Goal: Task Accomplishment & Management: Manage account settings

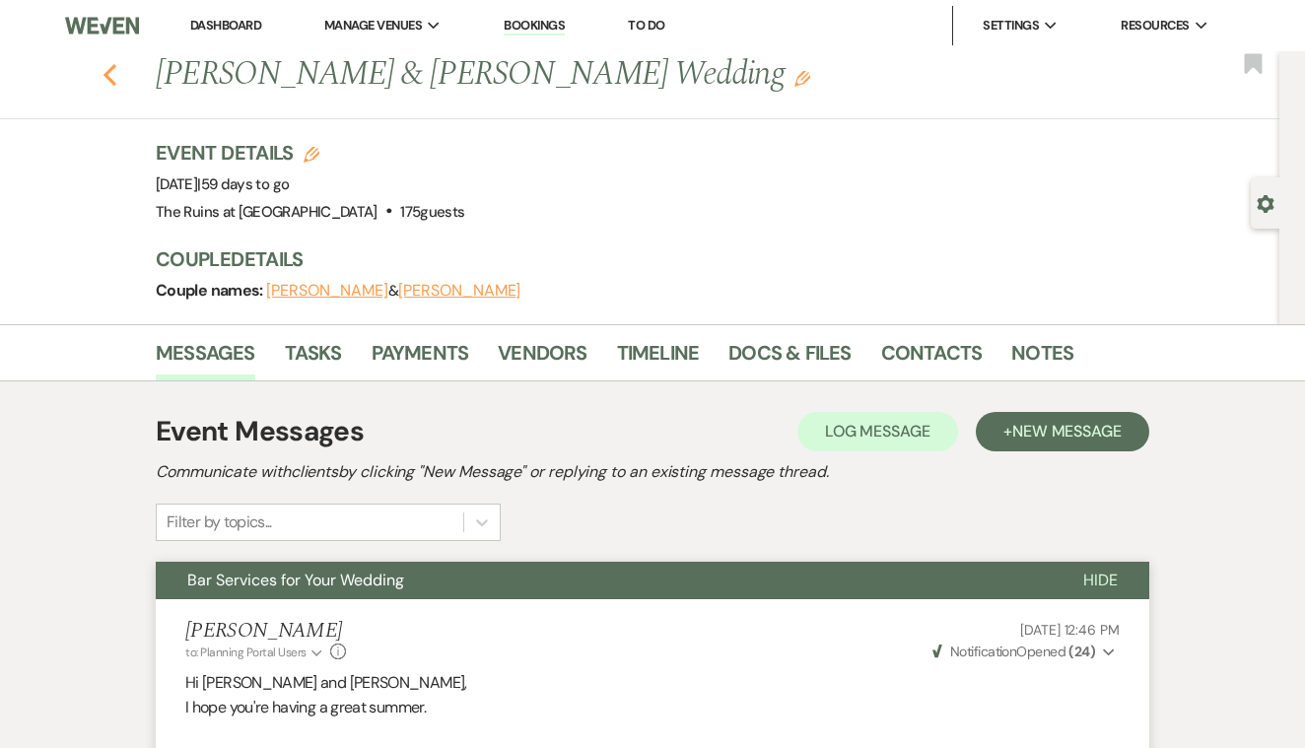
click at [112, 76] on icon "Previous" at bounding box center [110, 75] width 15 height 24
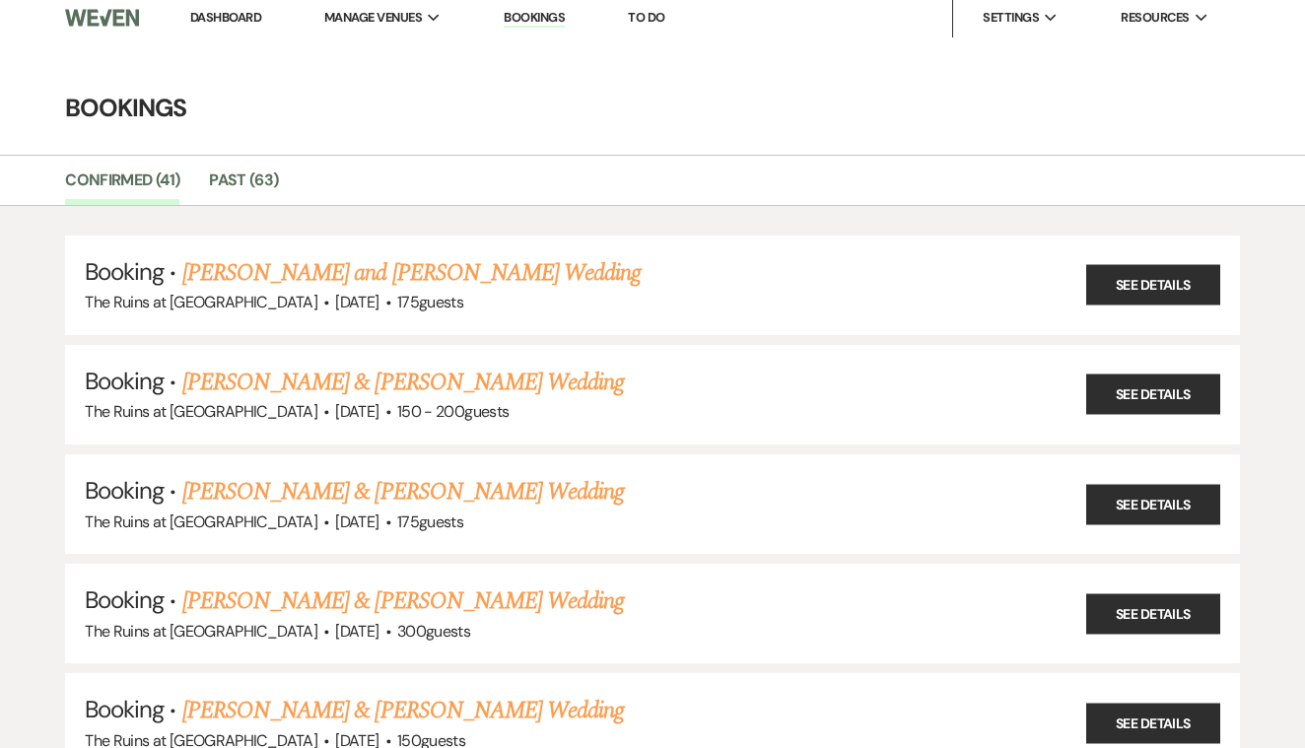
scroll to position [5, 0]
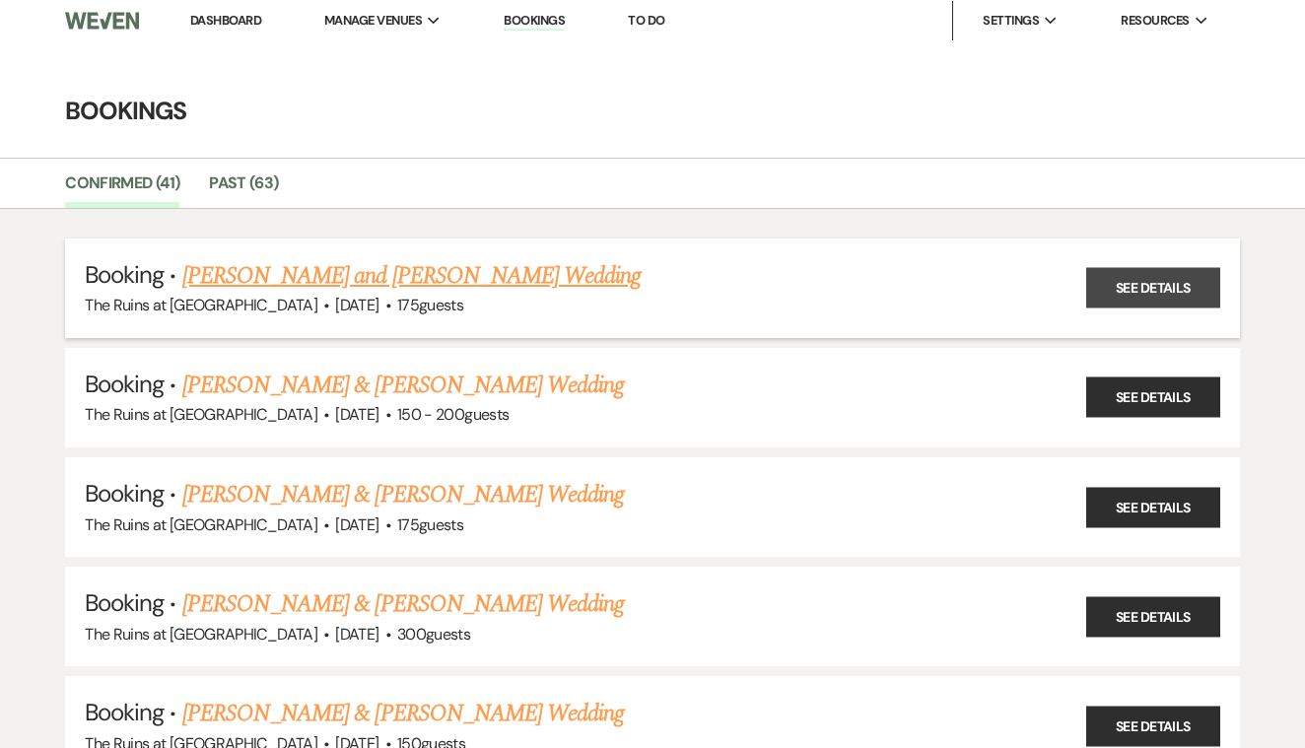
click at [1152, 287] on link "See Details" at bounding box center [1153, 288] width 134 height 40
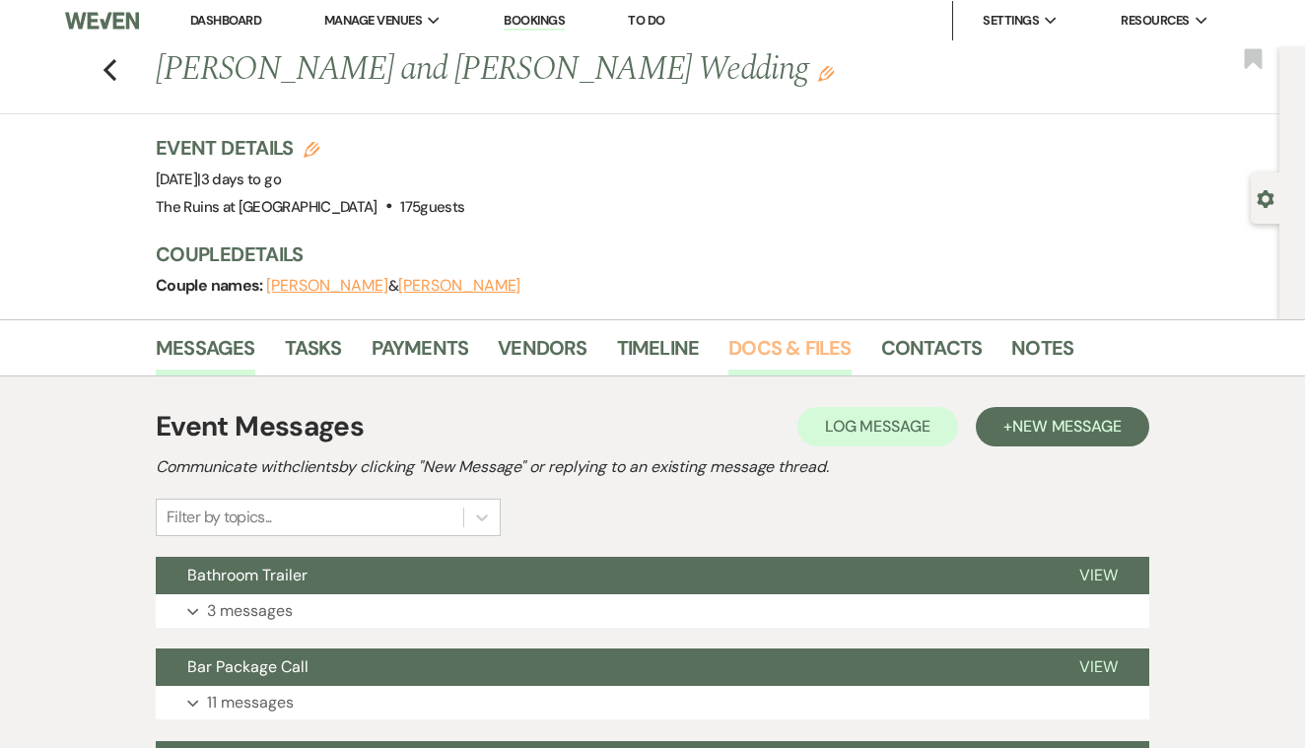
click at [792, 343] on link "Docs & Files" at bounding box center [789, 353] width 122 height 43
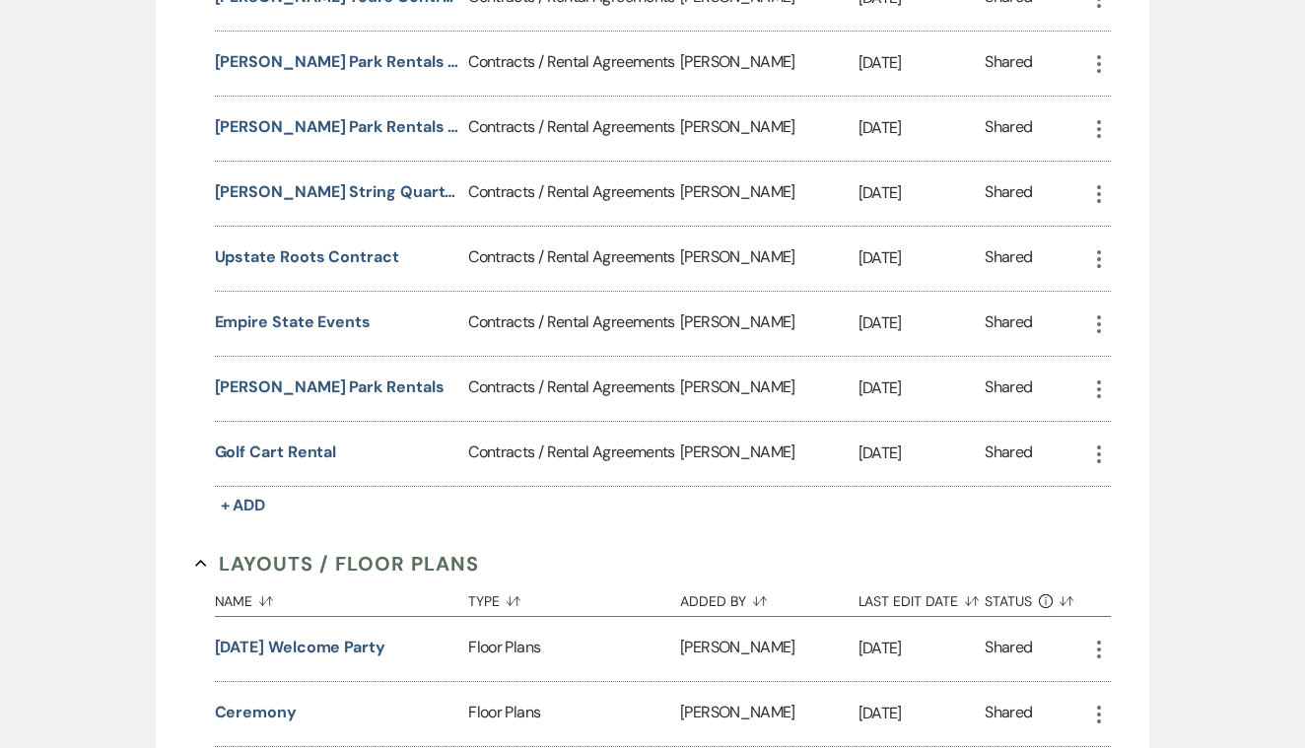
scroll to position [1366, 0]
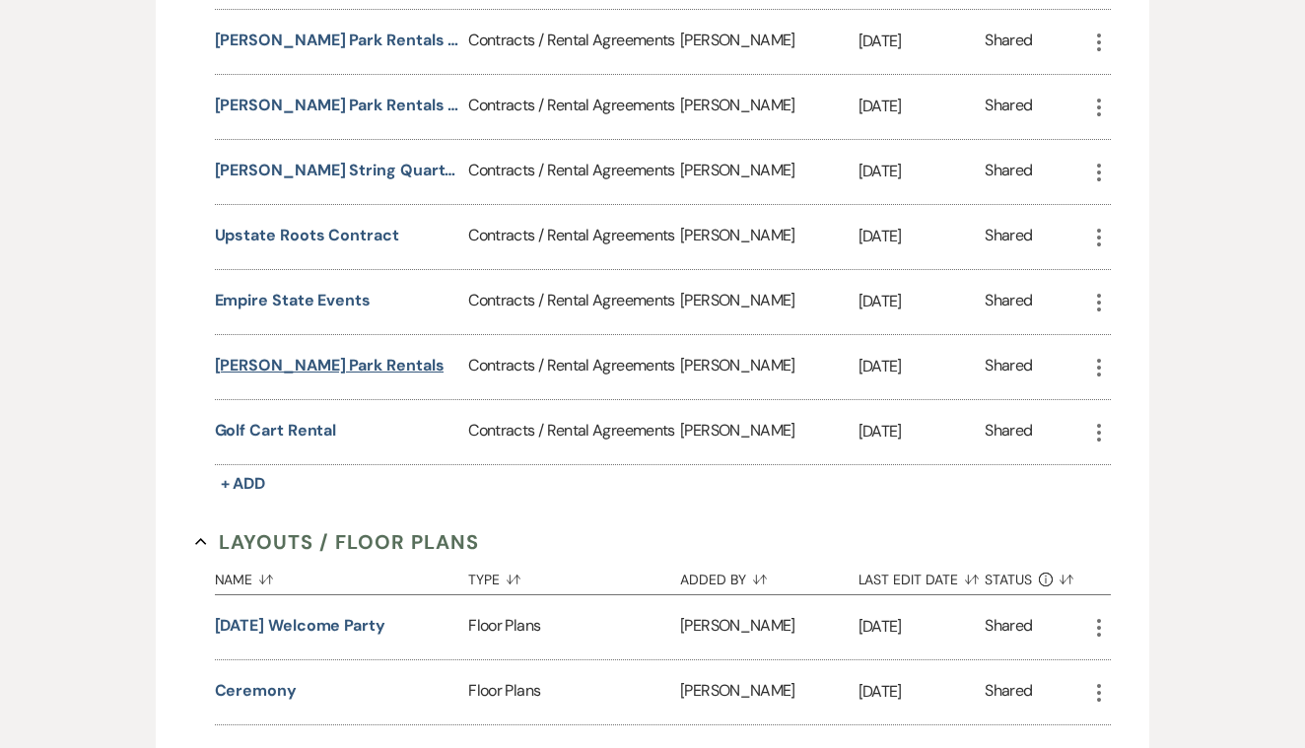
click at [328, 362] on button "[PERSON_NAME] Park Rentals" at bounding box center [330, 366] width 230 height 24
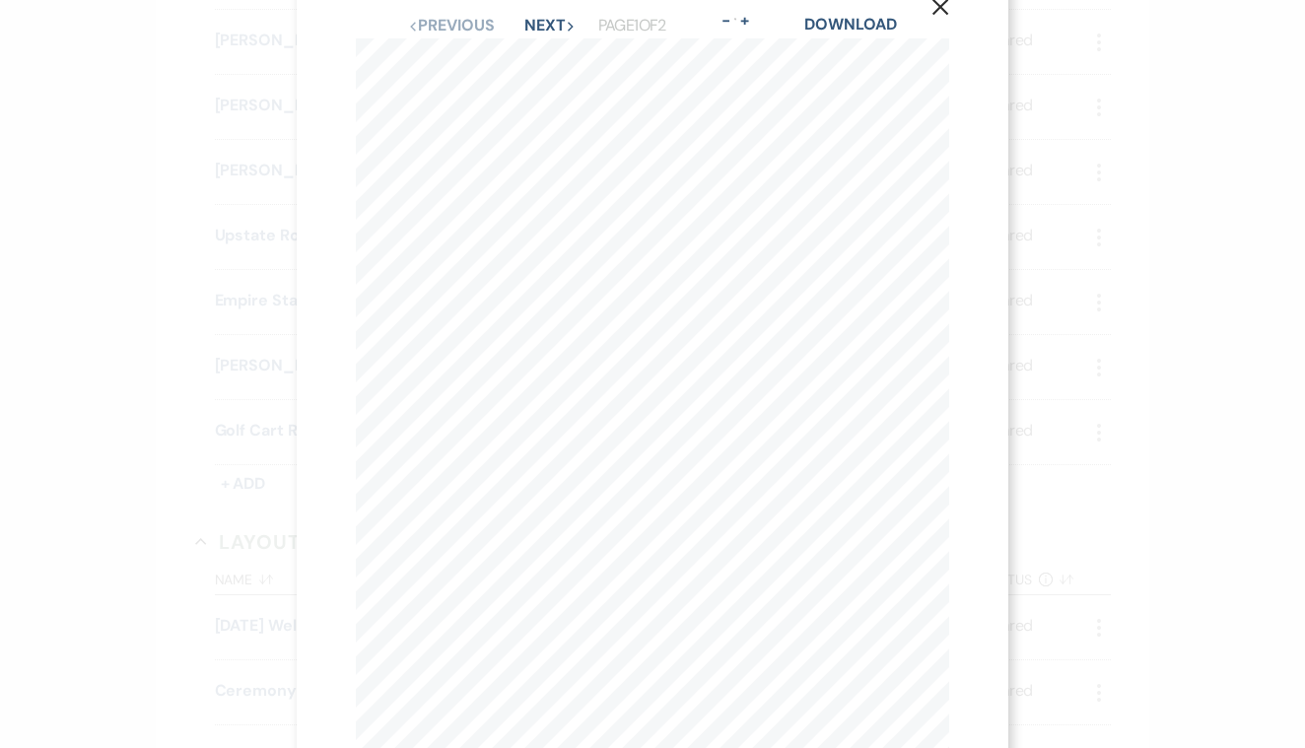
scroll to position [0, 0]
click at [945, 54] on icon "X" at bounding box center [940, 53] width 18 height 18
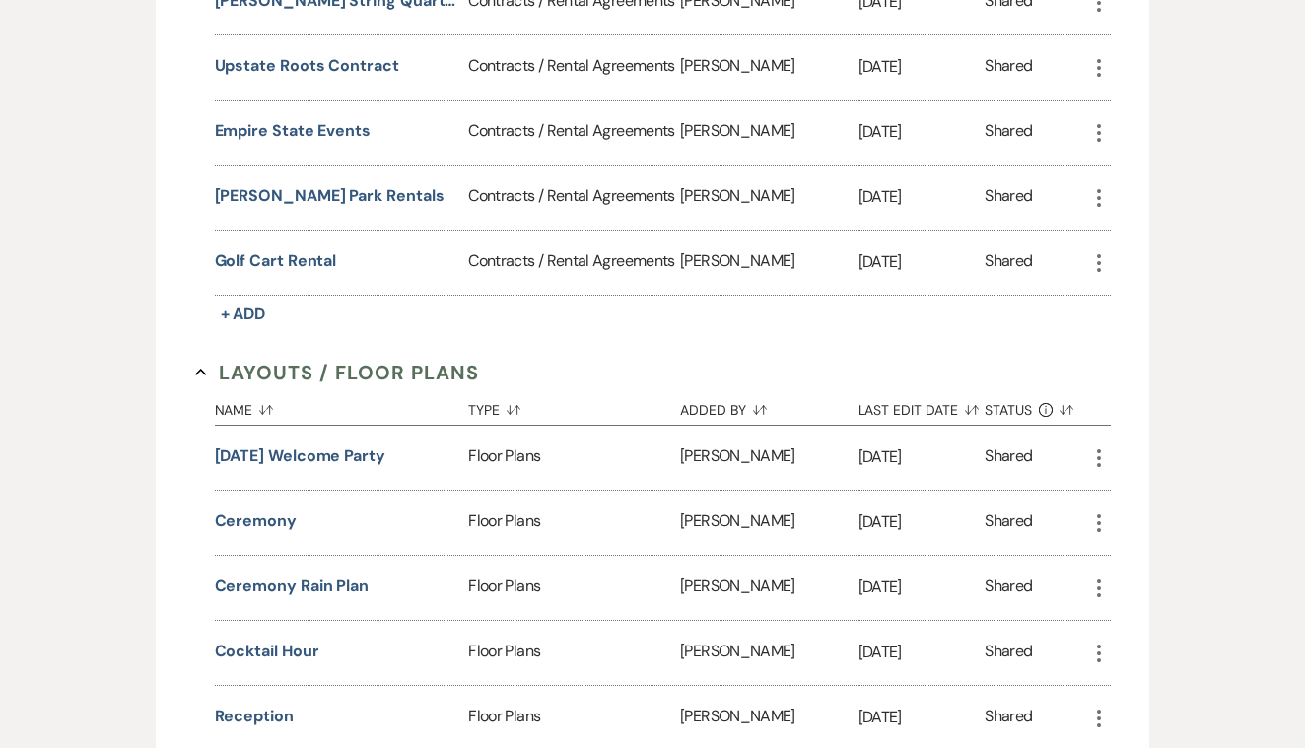
scroll to position [1539, 0]
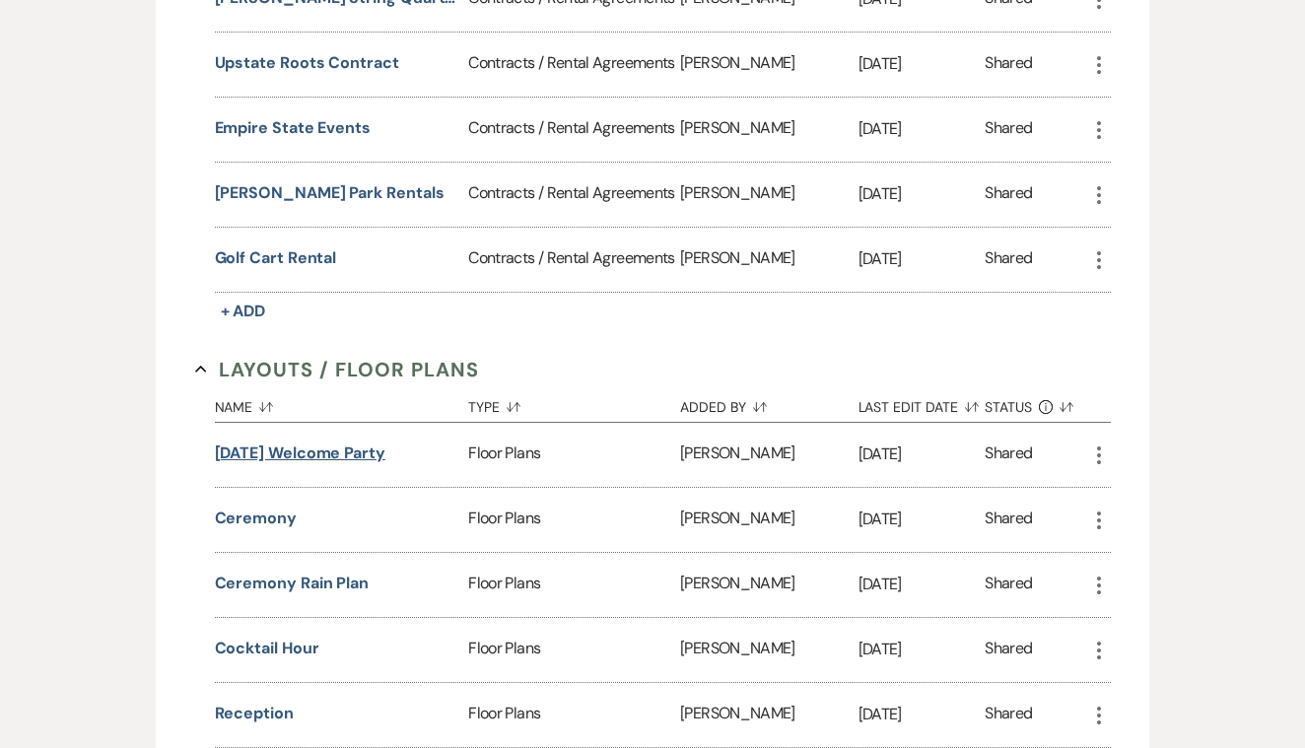
click at [322, 444] on button "[DATE] Welcome Party" at bounding box center [300, 454] width 171 height 24
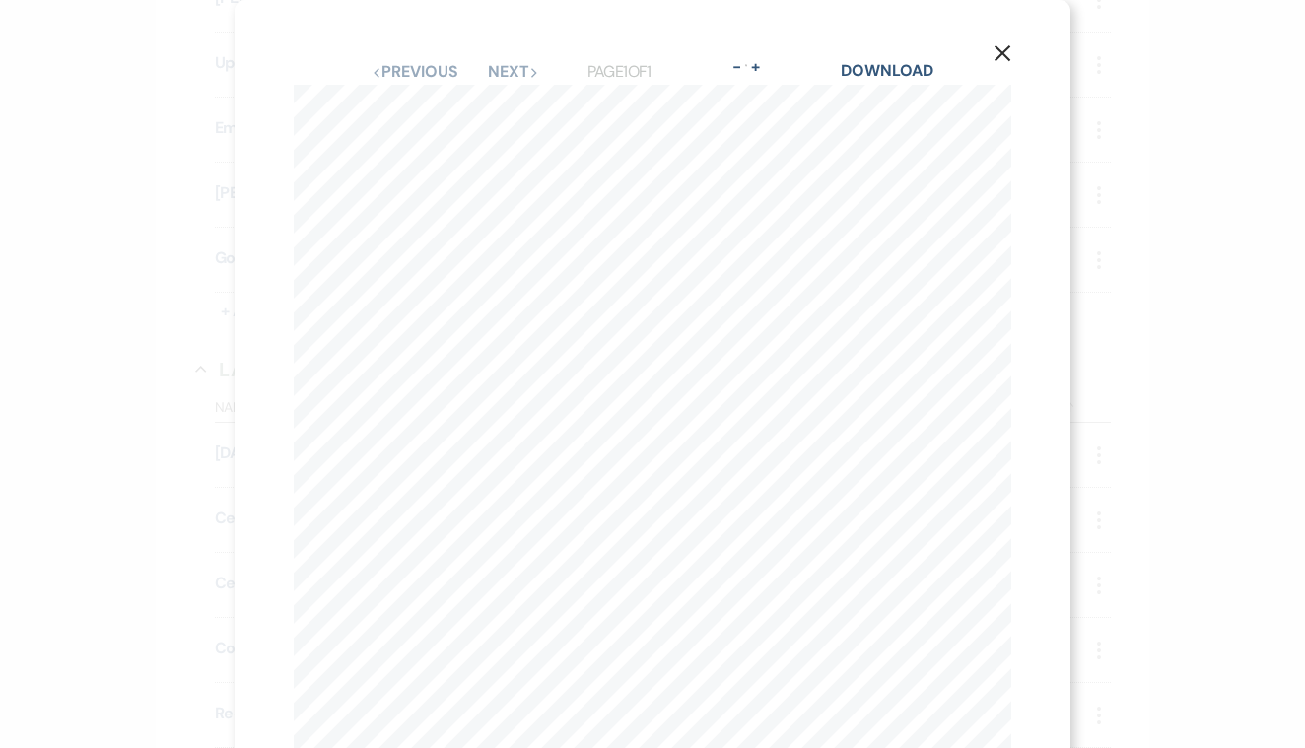
click at [1000, 54] on use "button" at bounding box center [1003, 53] width 16 height 16
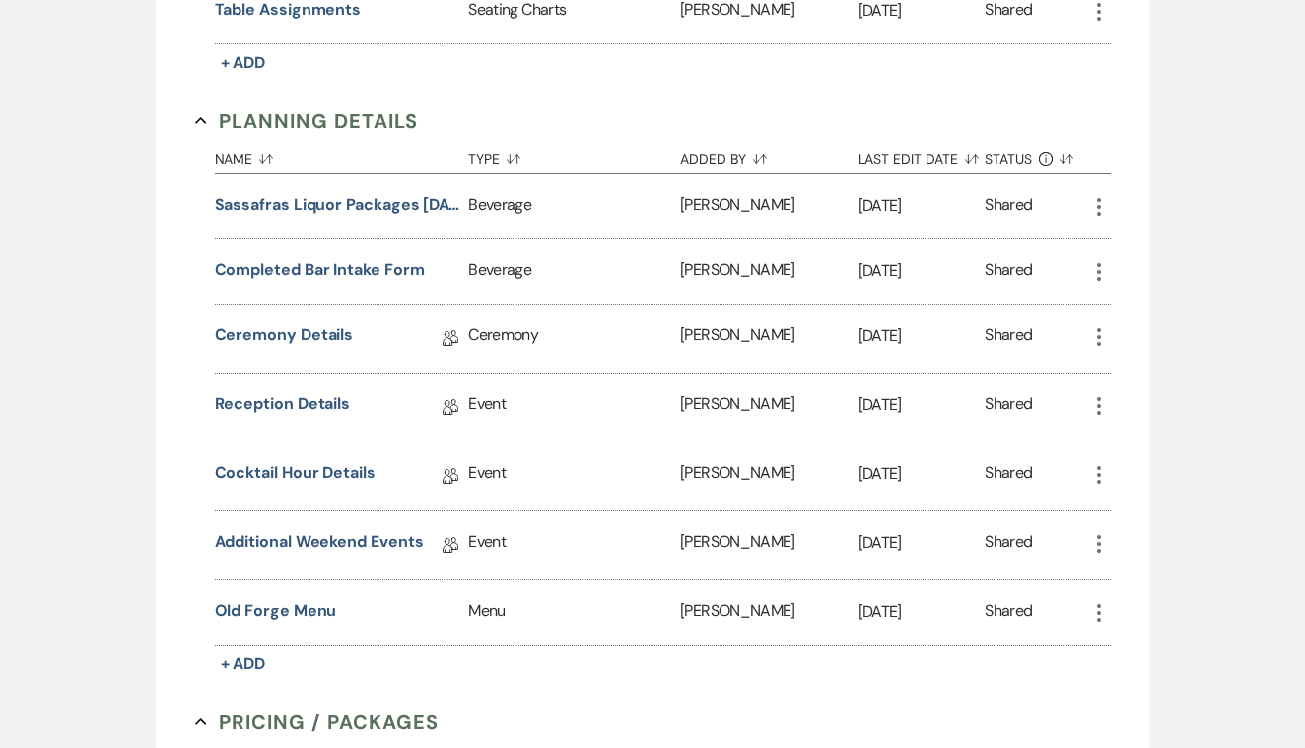
scroll to position [2385, 0]
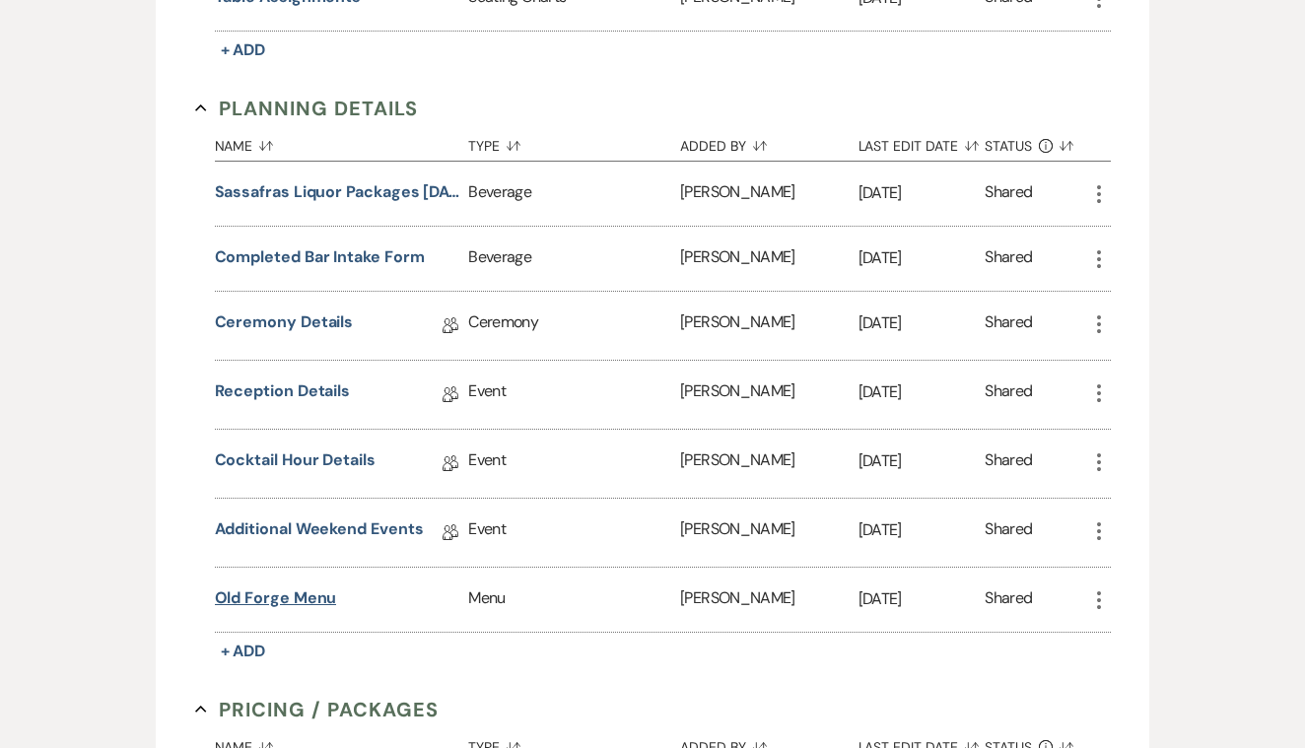
click at [296, 593] on button "Old Forge Menu" at bounding box center [276, 598] width 122 height 24
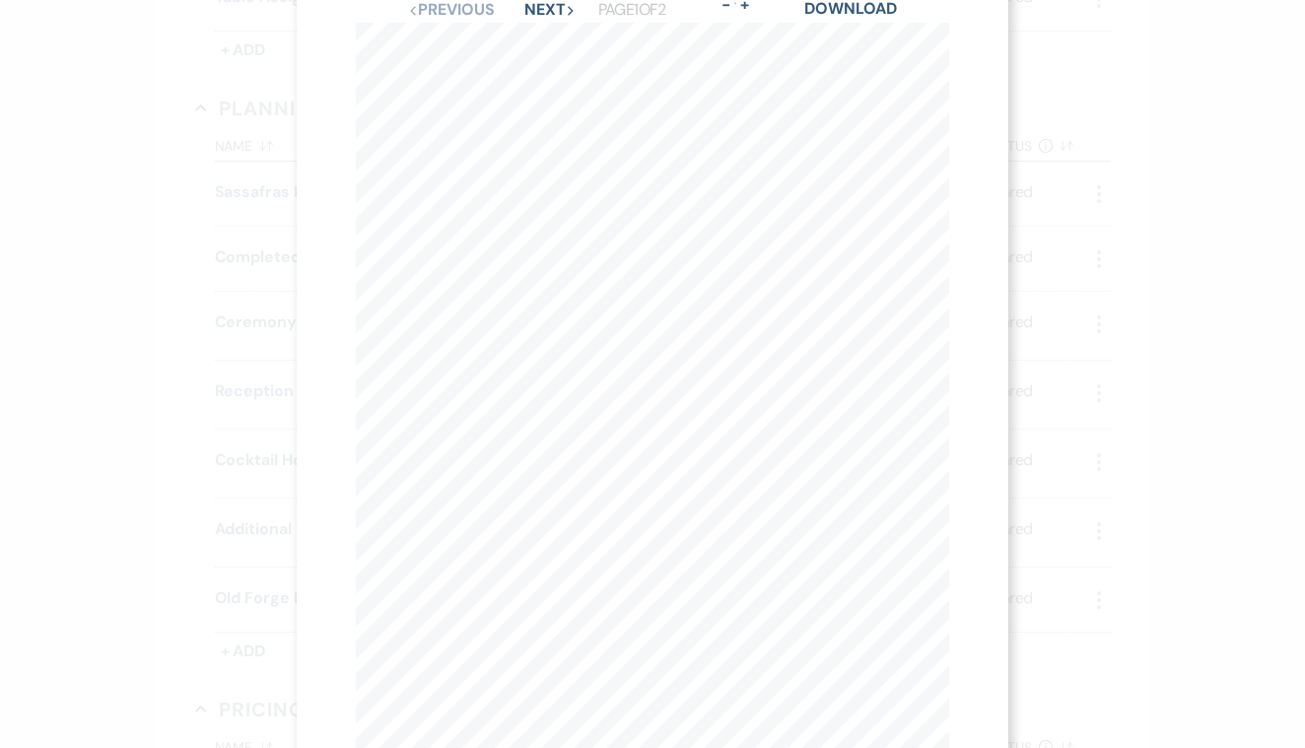
scroll to position [0, 0]
click at [566, 78] on icon "Next" at bounding box center [571, 73] width 10 height 10
click at [936, 52] on icon "X" at bounding box center [940, 53] width 18 height 18
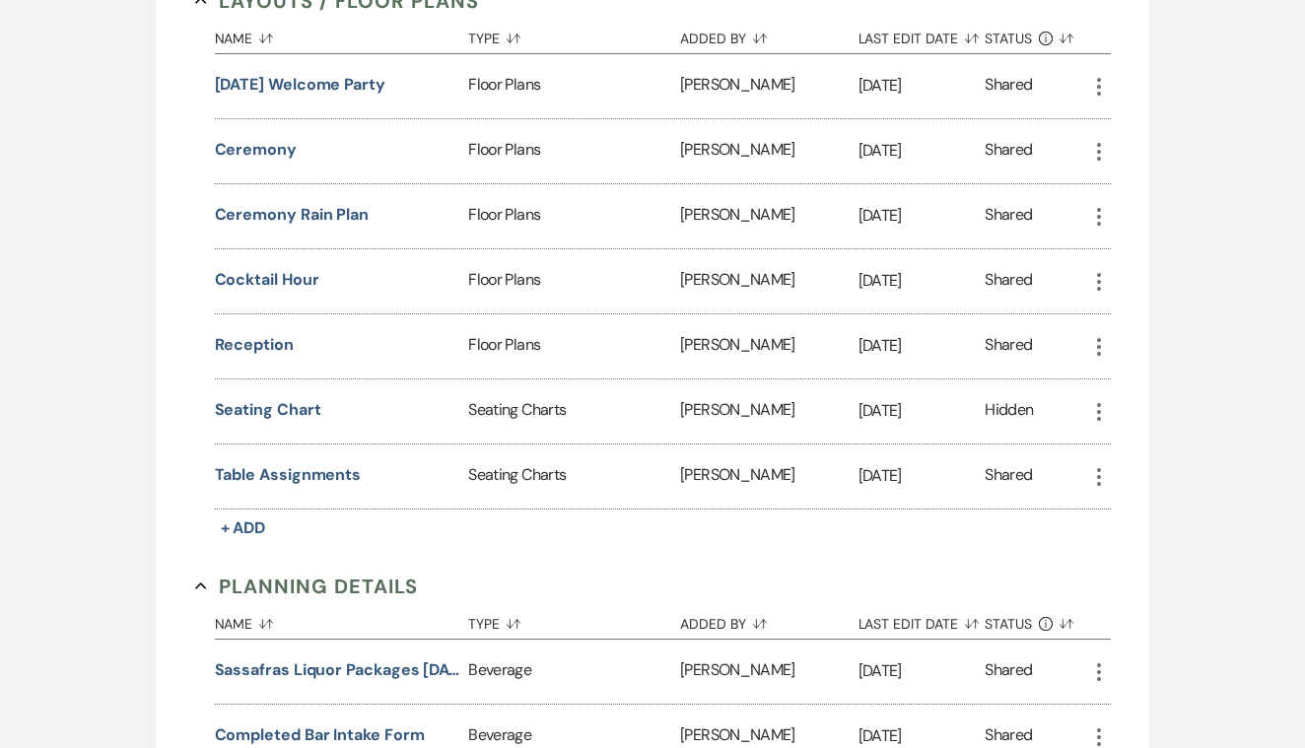
scroll to position [1906, 0]
click at [312, 473] on button "Table Assignments" at bounding box center [288, 476] width 147 height 24
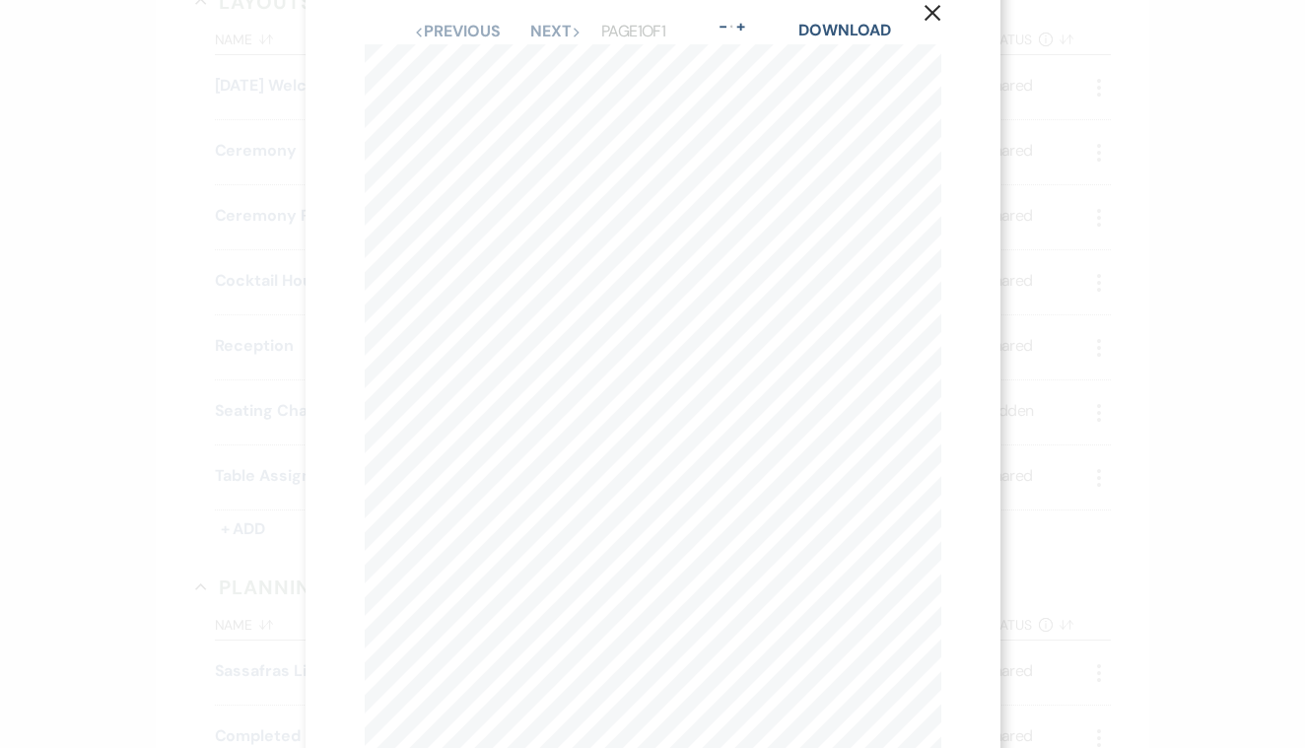
scroll to position [0, 0]
click at [931, 48] on icon "X" at bounding box center [933, 53] width 18 height 18
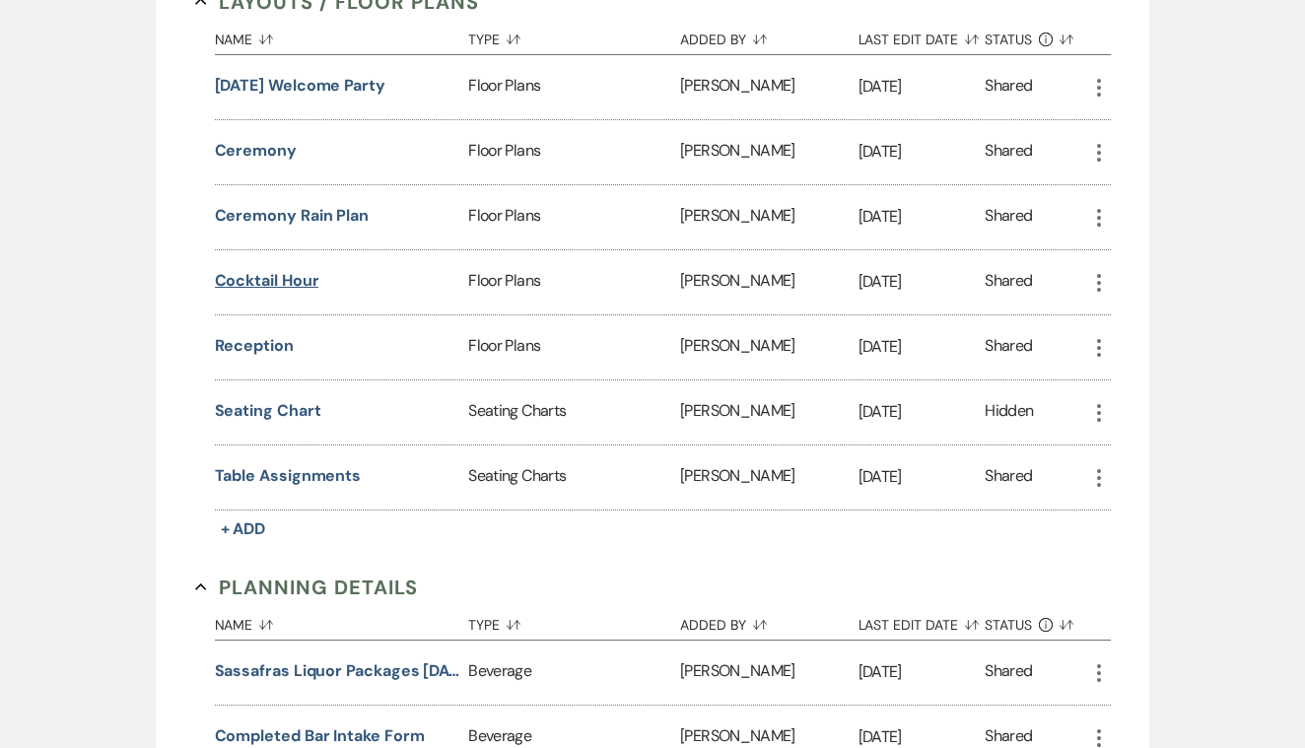
click at [288, 281] on button "cocktail hour" at bounding box center [267, 281] width 104 height 24
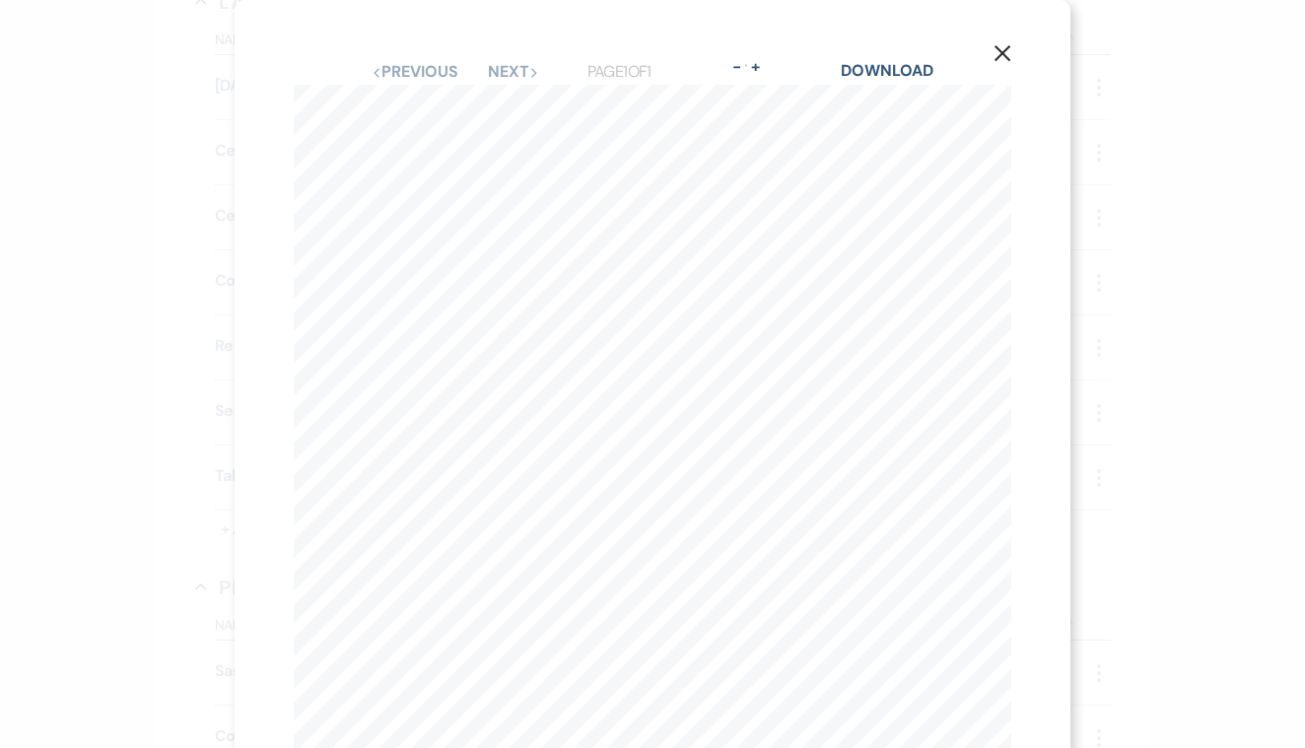
click at [1004, 48] on icon "X" at bounding box center [1003, 53] width 18 height 18
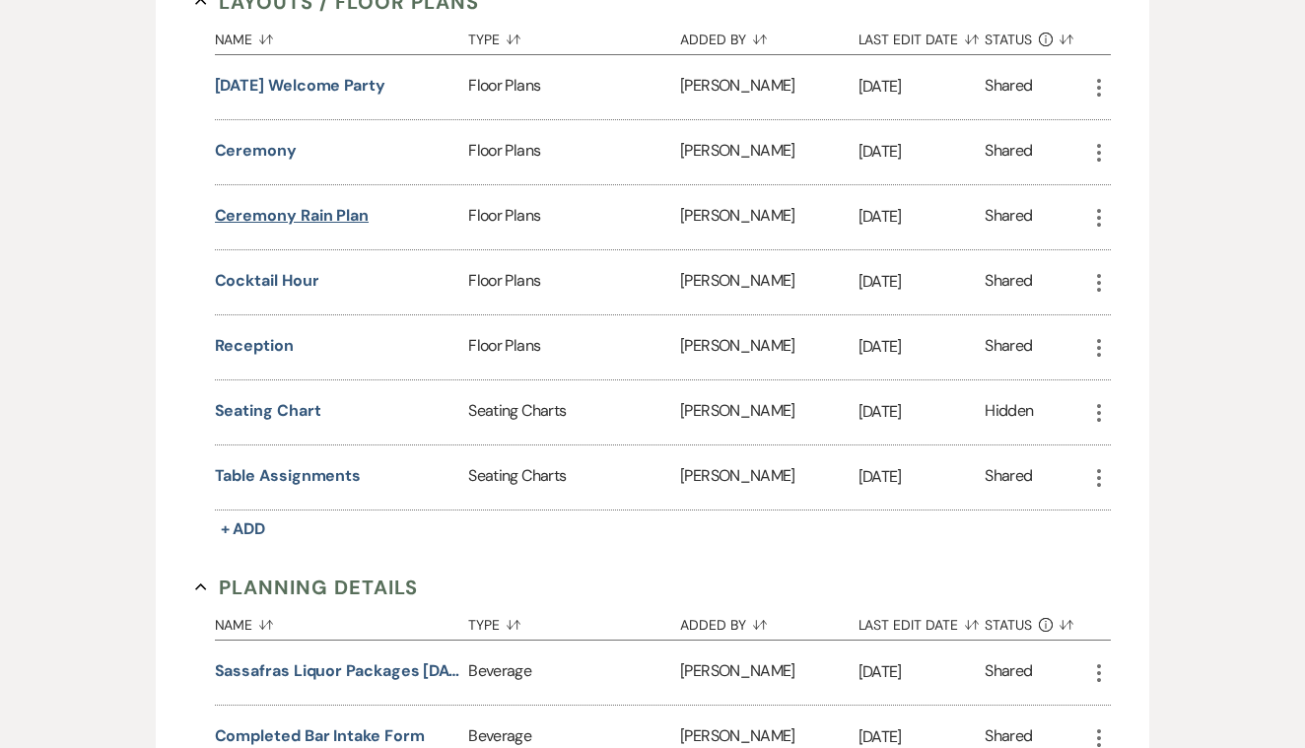
click at [355, 214] on button "ceremony rain plan" at bounding box center [292, 216] width 155 height 24
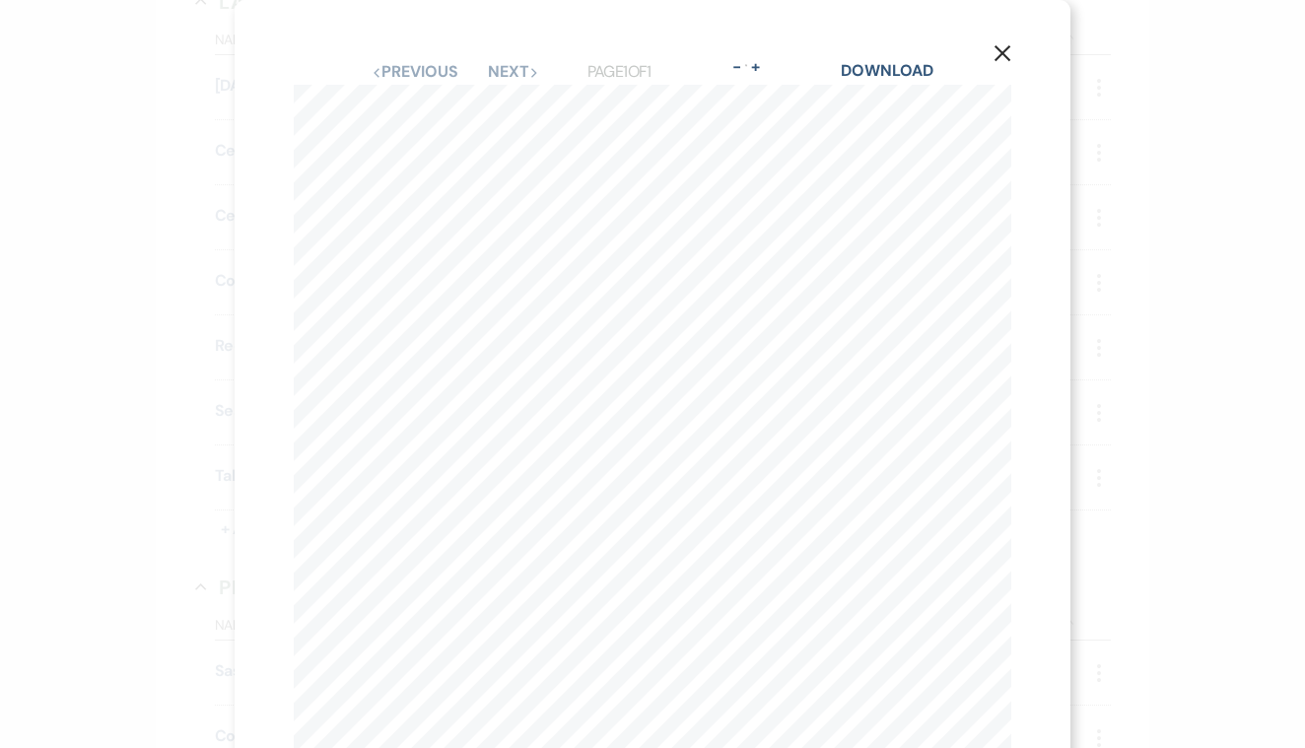
click at [1002, 55] on icon "X" at bounding box center [1003, 53] width 18 height 18
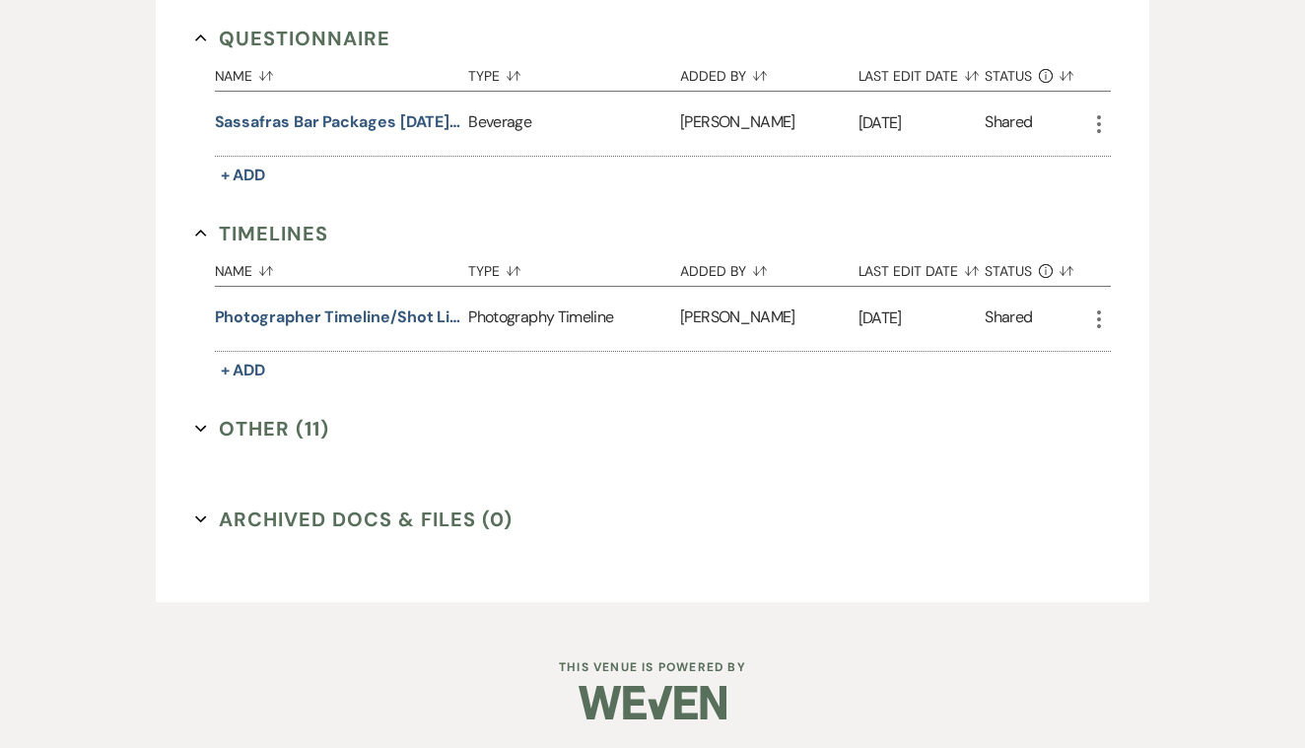
scroll to position [3316, 0]
click at [397, 309] on button "Photographer timeline/shot list" at bounding box center [338, 319] width 246 height 24
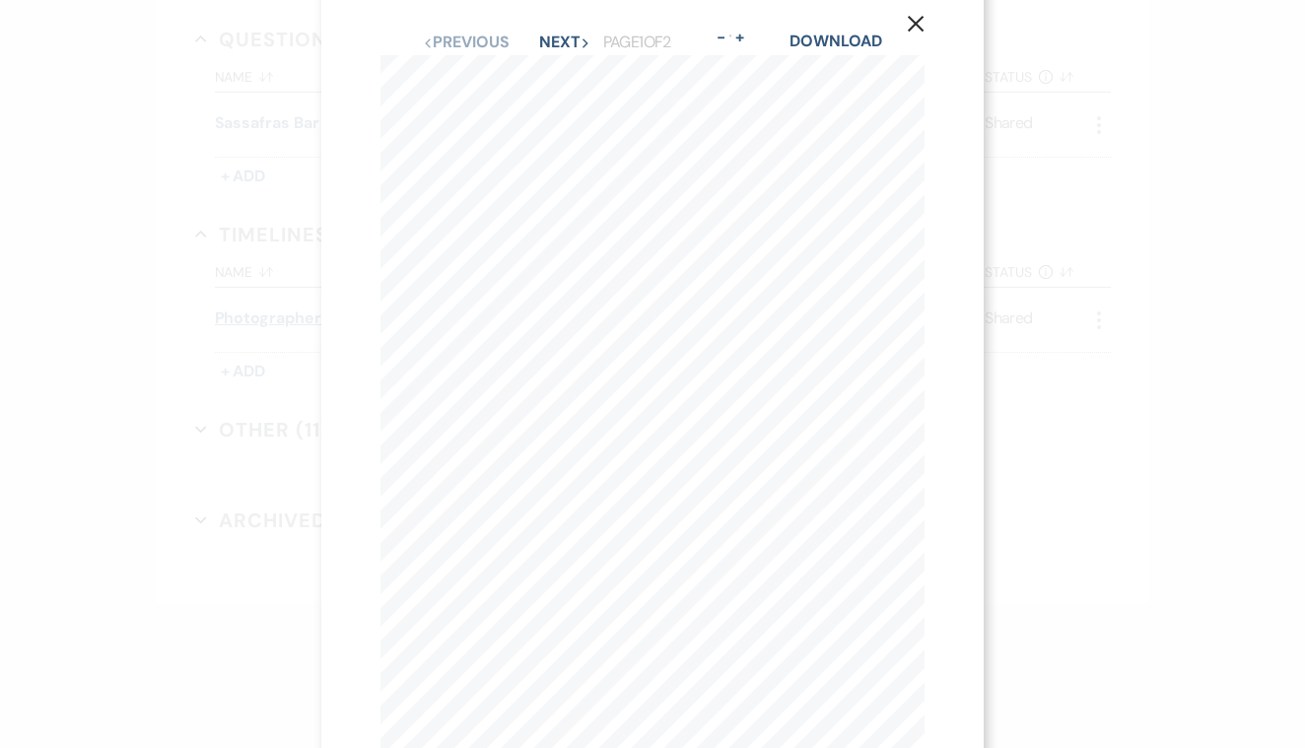
scroll to position [34, 0]
click at [916, 18] on use "button" at bounding box center [916, 19] width 16 height 16
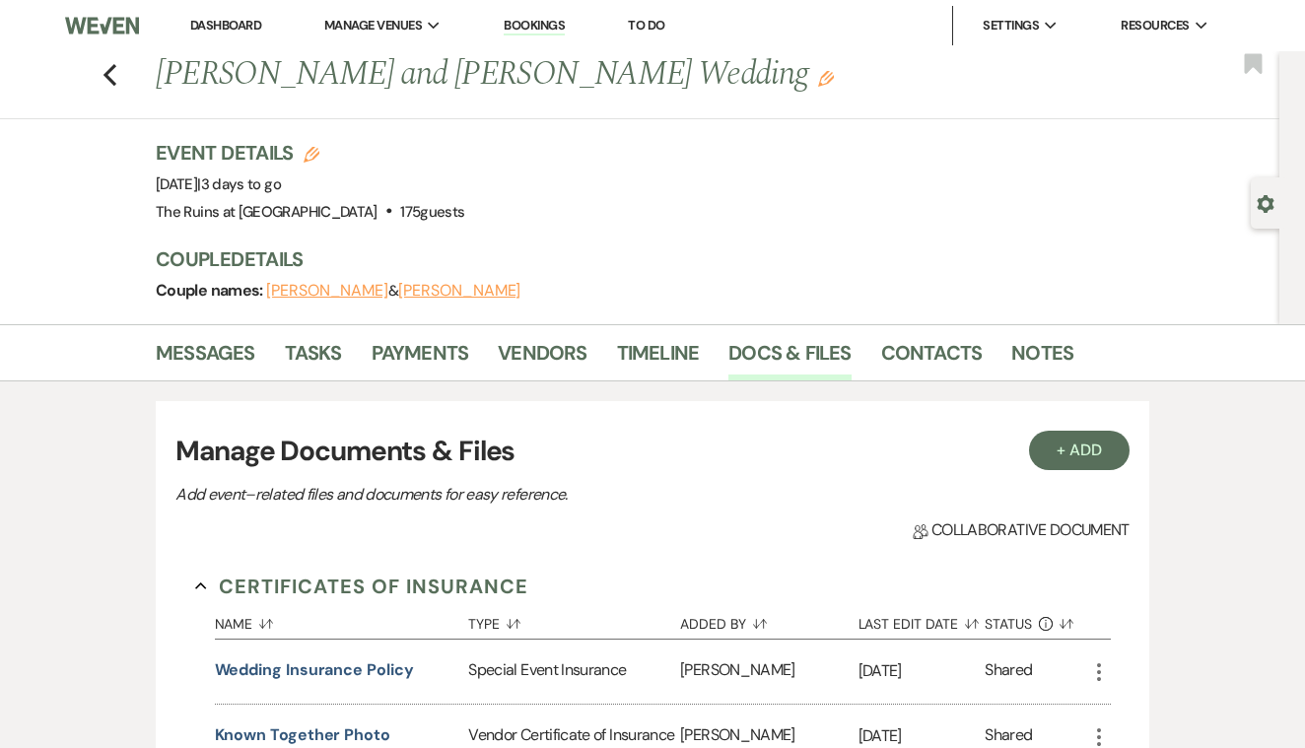
scroll to position [0, 0]
click at [108, 68] on icon "Previous" at bounding box center [110, 75] width 15 height 24
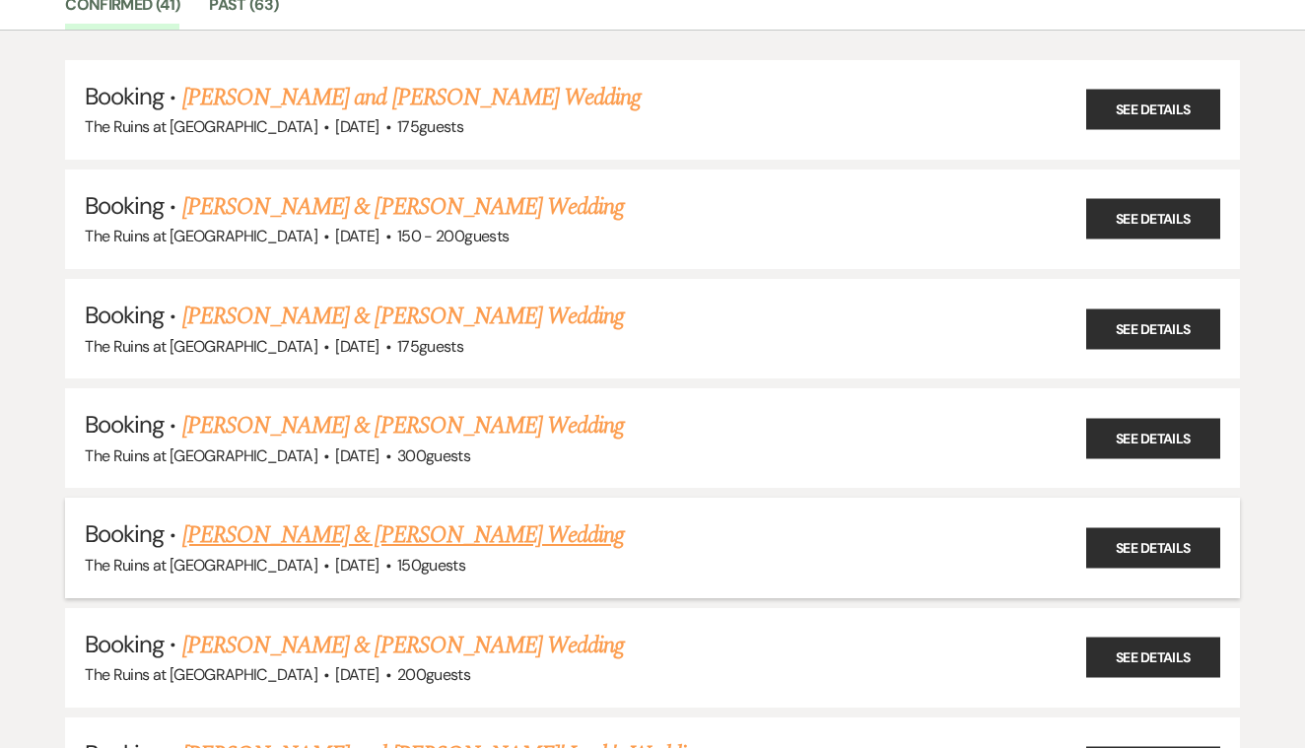
scroll to position [193, 0]
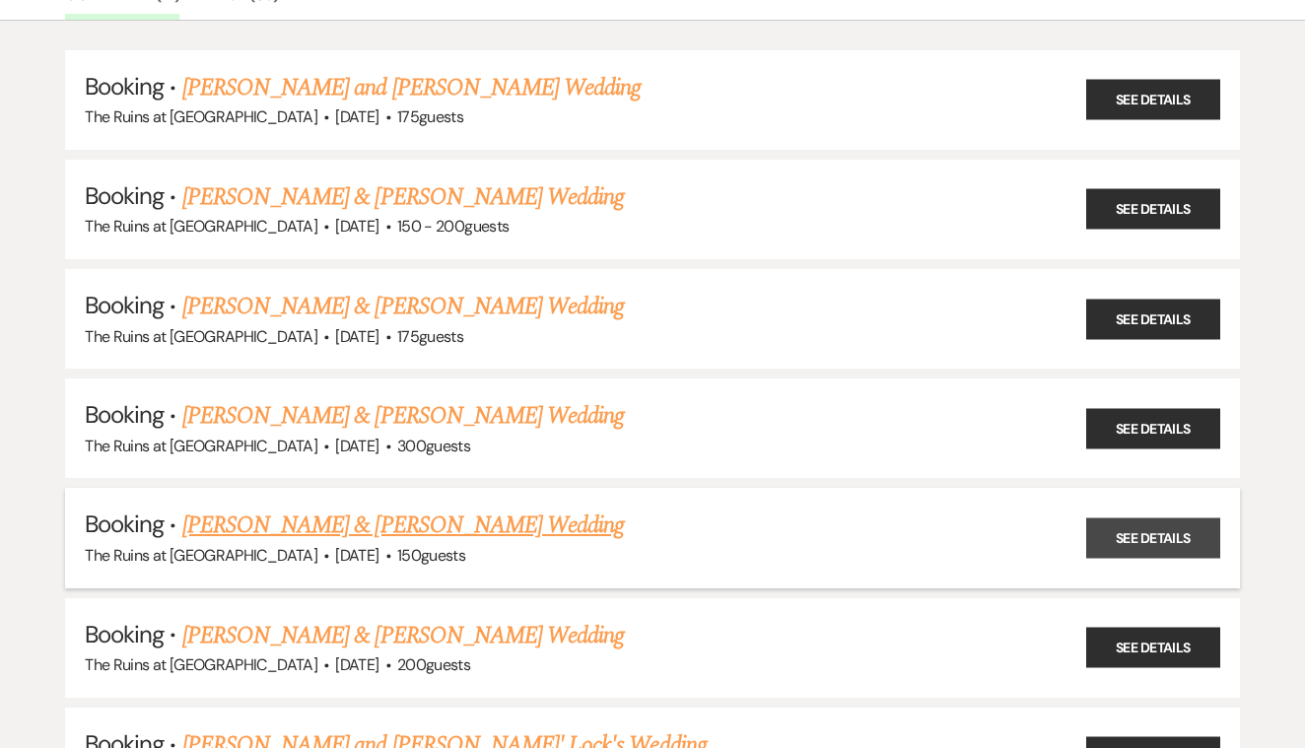
click at [1114, 537] on link "See Details" at bounding box center [1153, 537] width 134 height 40
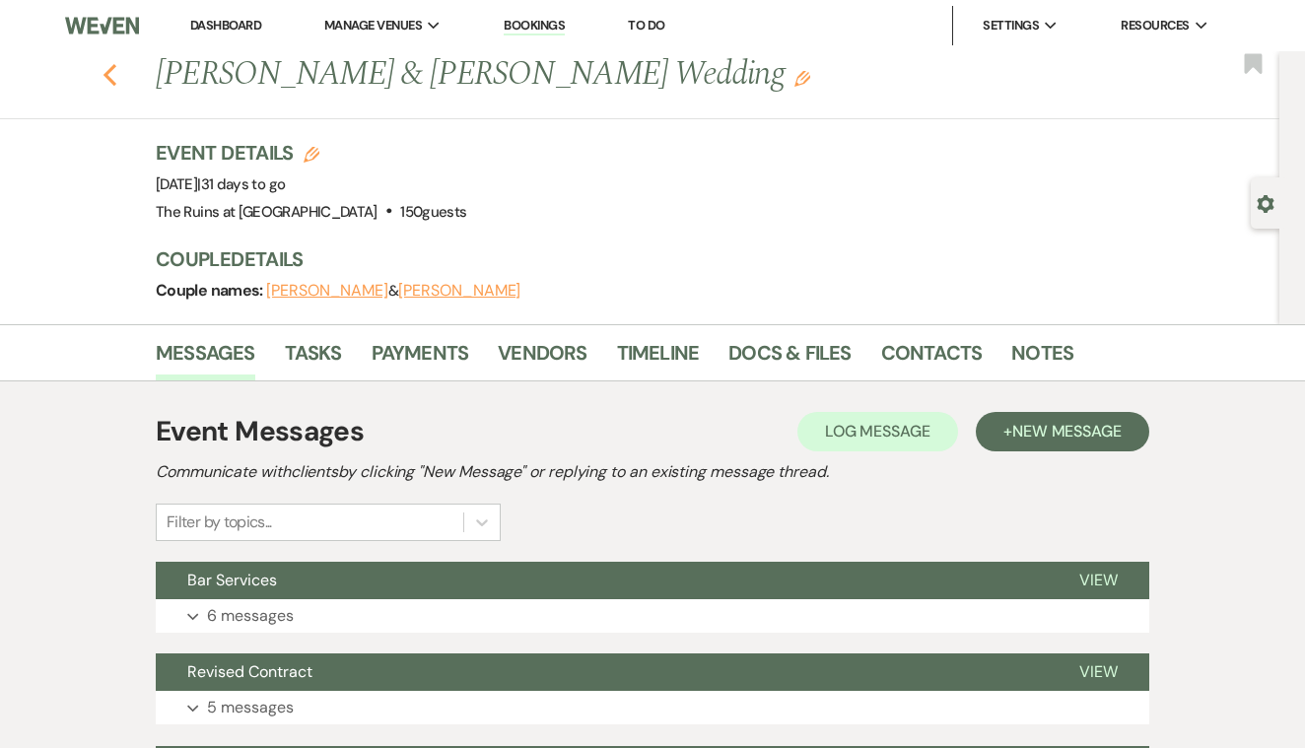
click at [104, 78] on icon "Previous" at bounding box center [110, 75] width 15 height 24
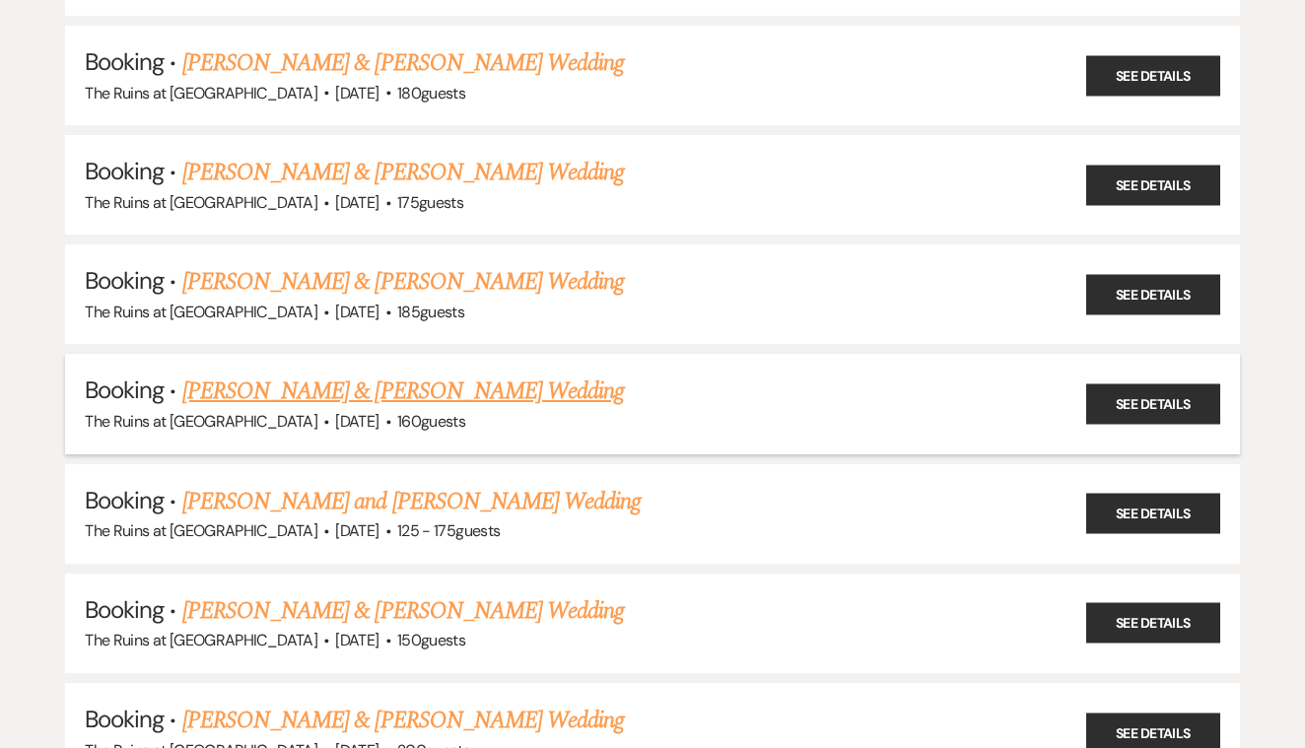
scroll to position [996, 0]
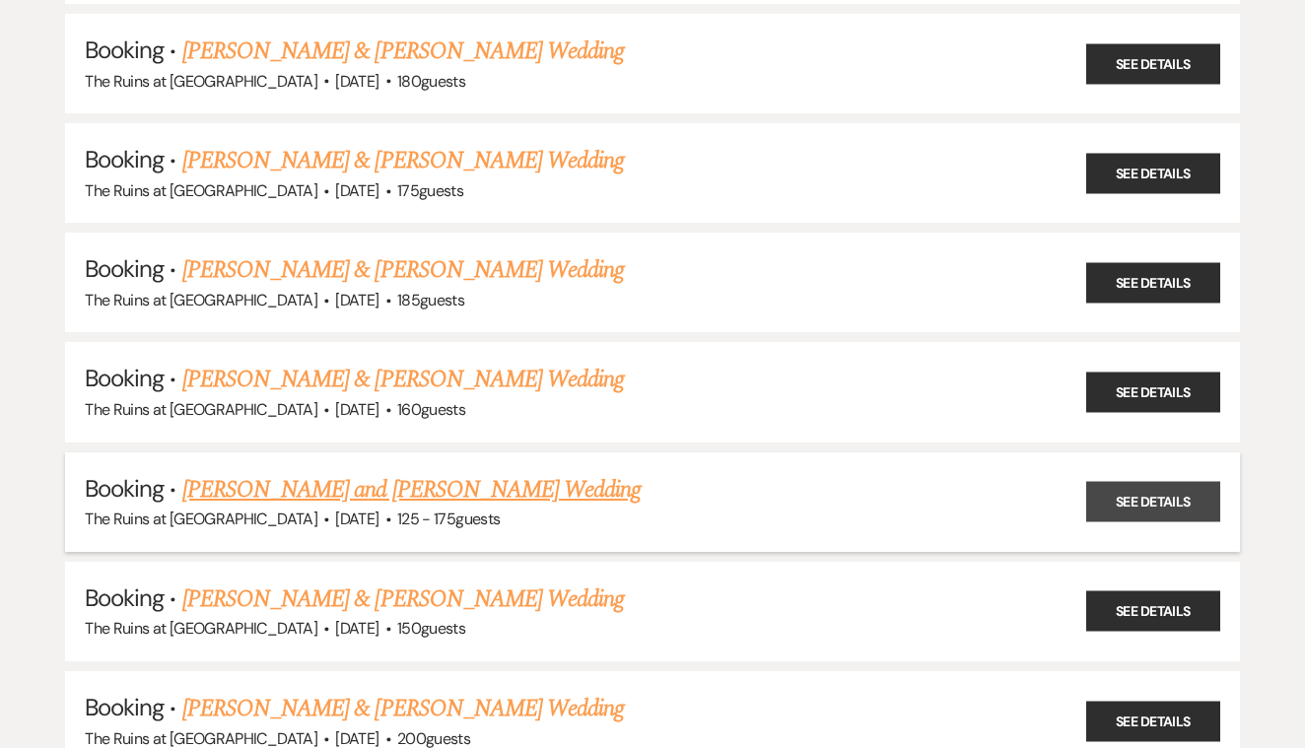
click at [1136, 482] on link "See Details" at bounding box center [1153, 502] width 134 height 40
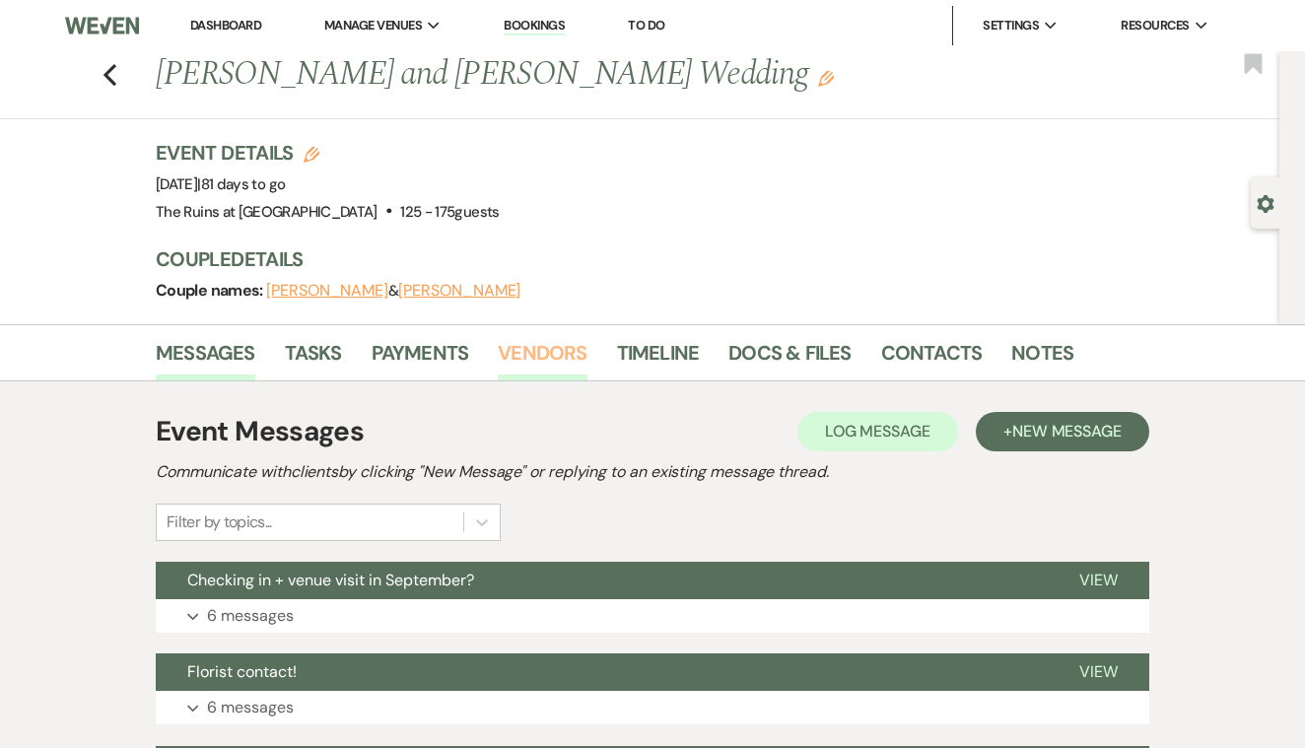
click at [553, 347] on link "Vendors" at bounding box center [542, 358] width 89 height 43
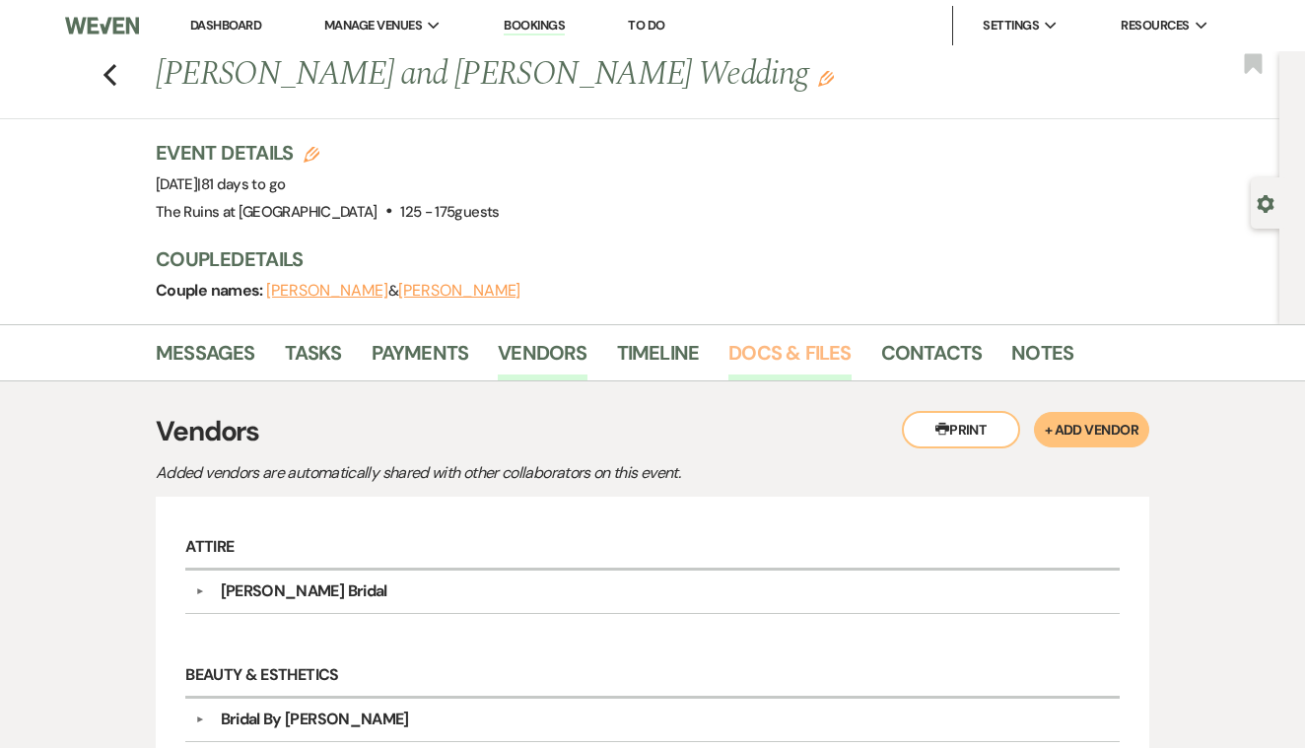
click at [787, 352] on link "Docs & Files" at bounding box center [789, 358] width 122 height 43
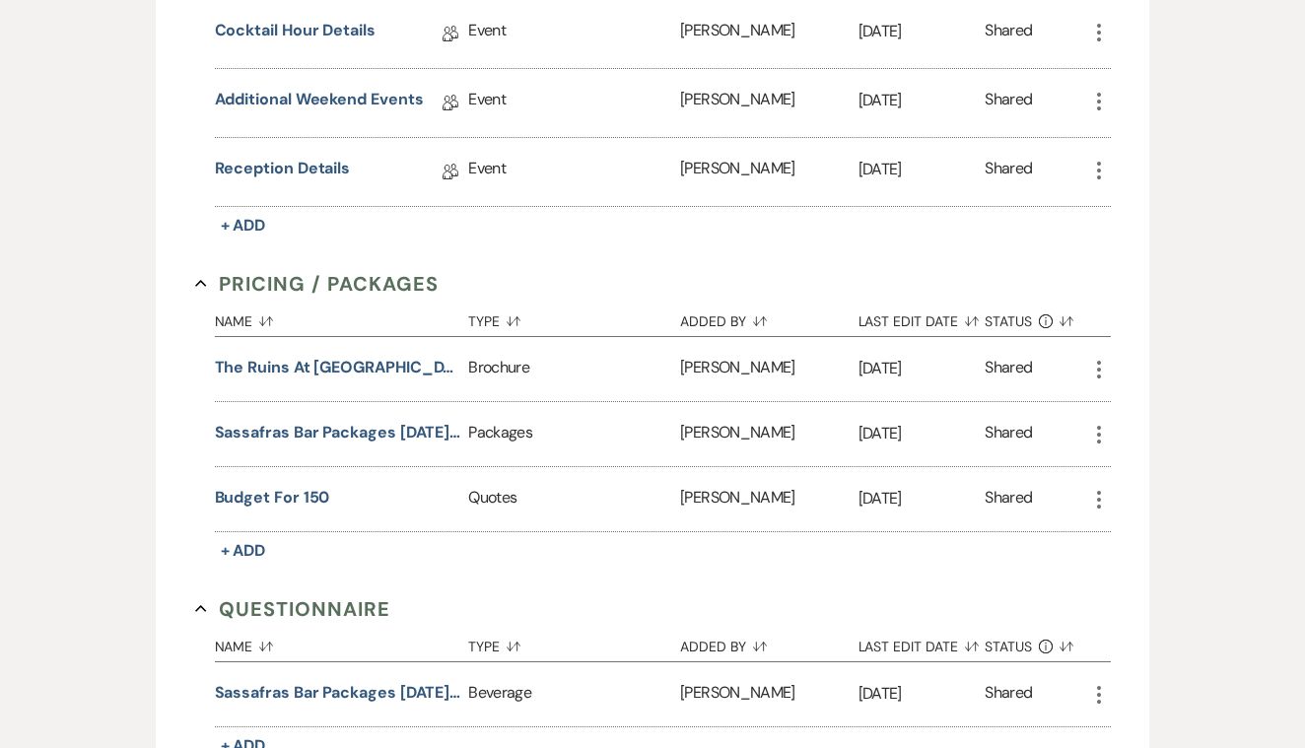
scroll to position [1138, 0]
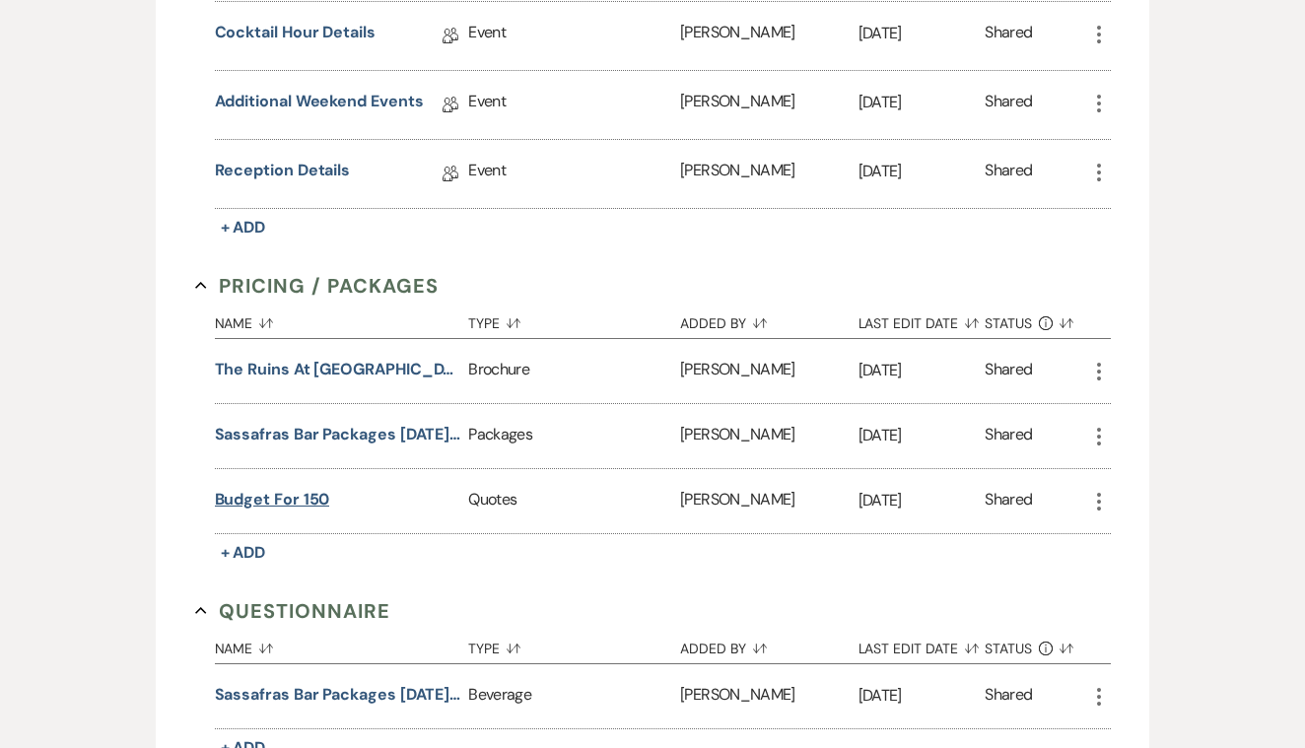
click at [289, 499] on button "Budget for 150" at bounding box center [272, 500] width 115 height 24
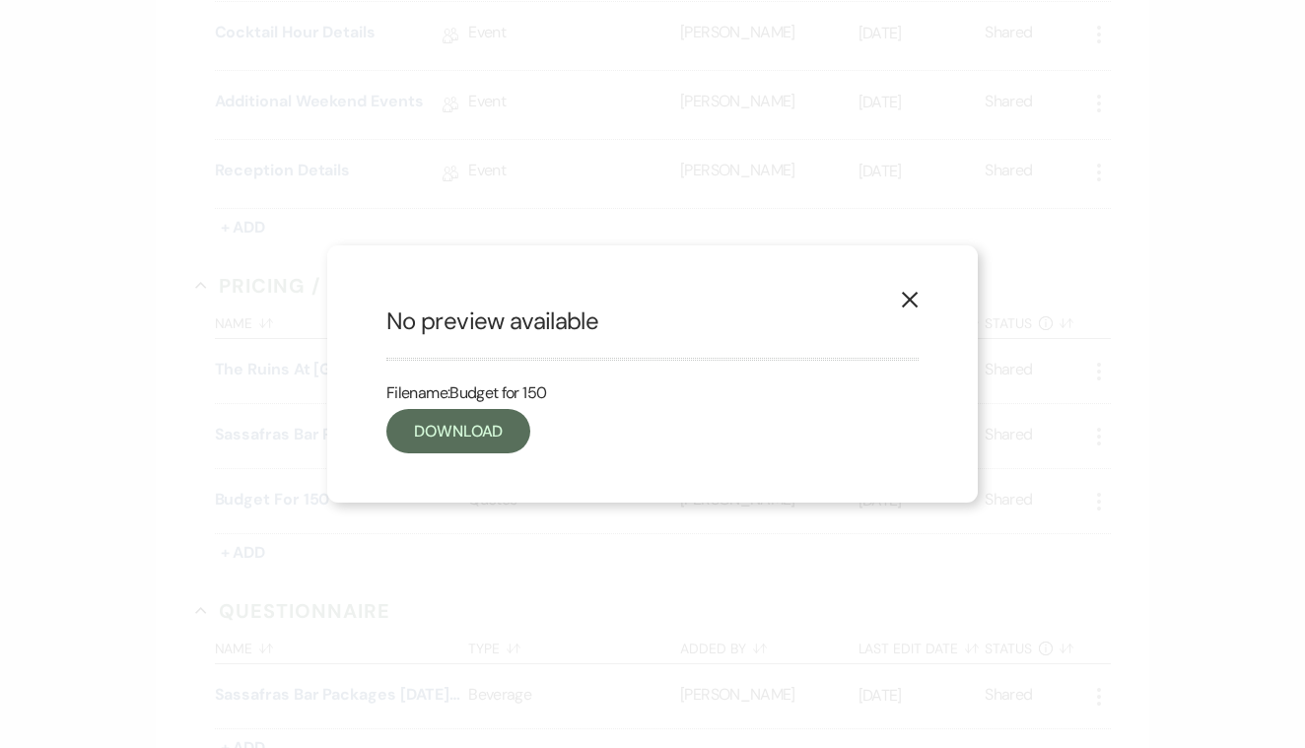
click at [911, 299] on use "button" at bounding box center [910, 300] width 16 height 16
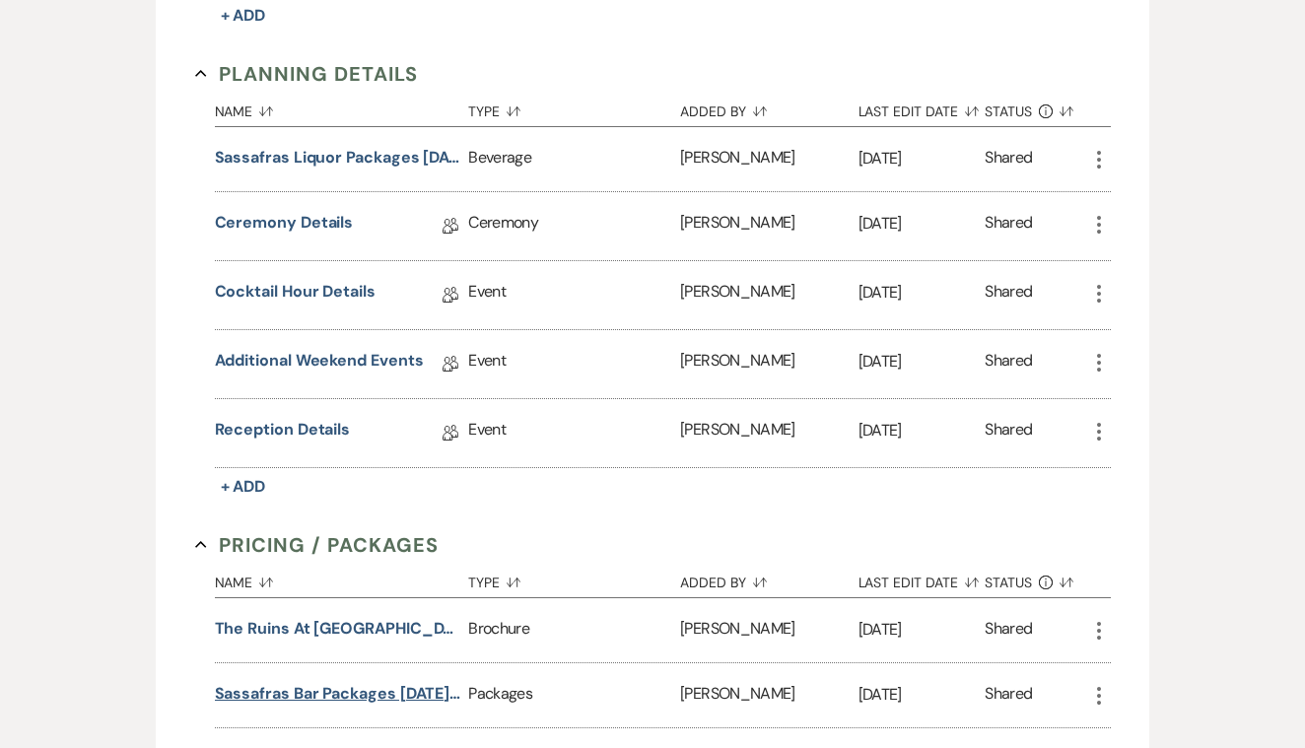
scroll to position [878, 0]
click at [333, 429] on link "Reception Details" at bounding box center [283, 434] width 136 height 31
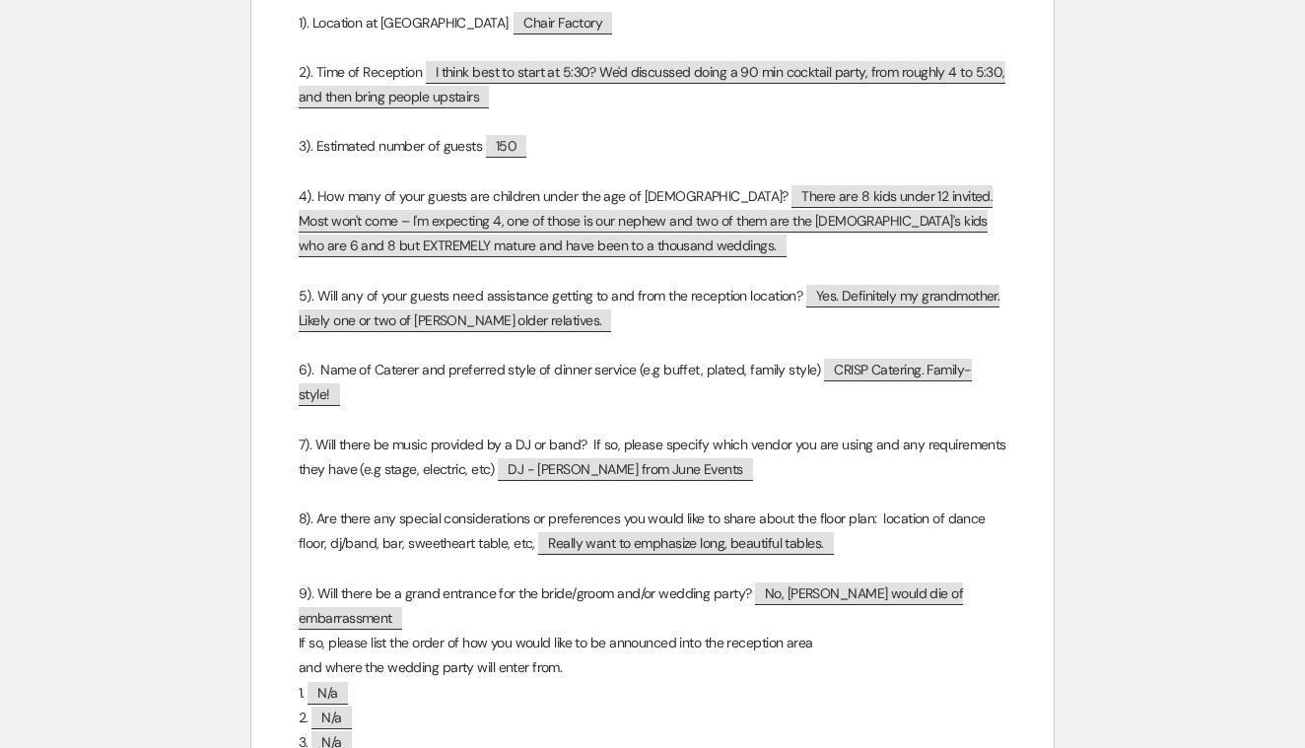
scroll to position [811, 0]
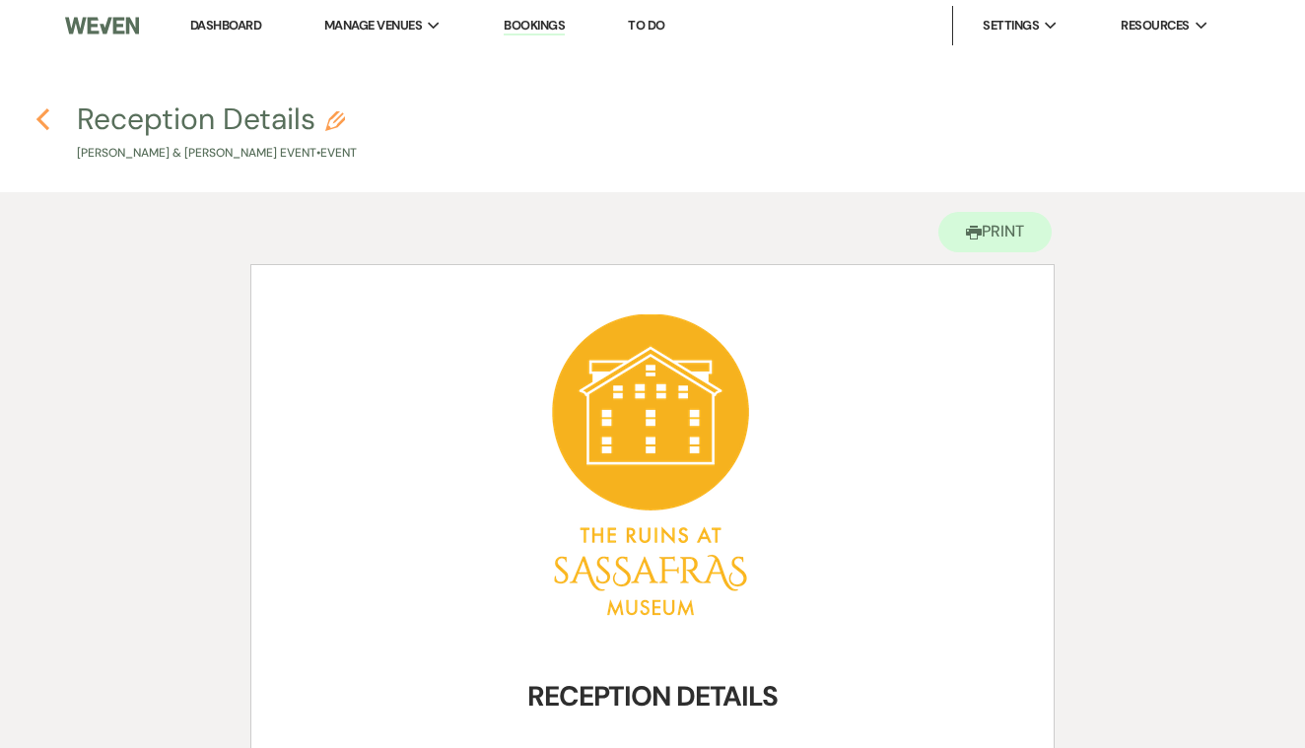
click at [40, 113] on icon "Previous" at bounding box center [42, 119] width 15 height 24
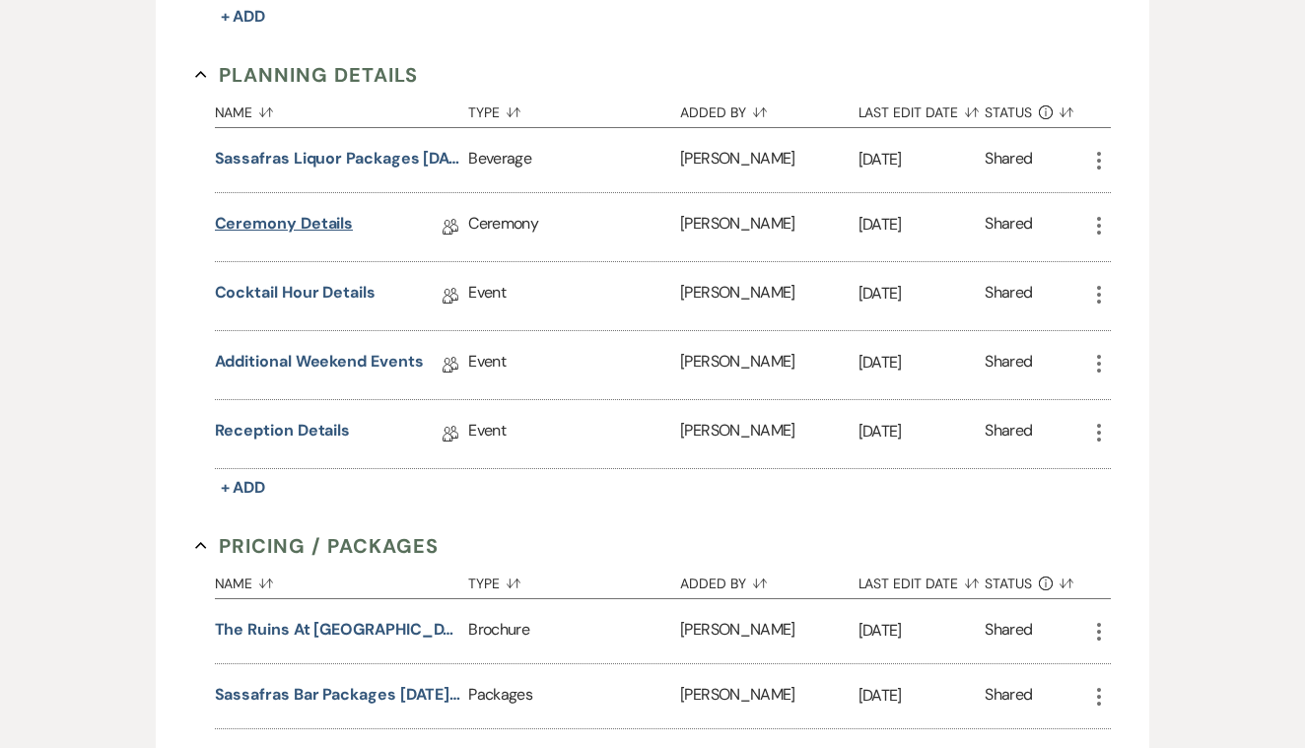
click at [332, 218] on link "Ceremony Details" at bounding box center [284, 227] width 139 height 31
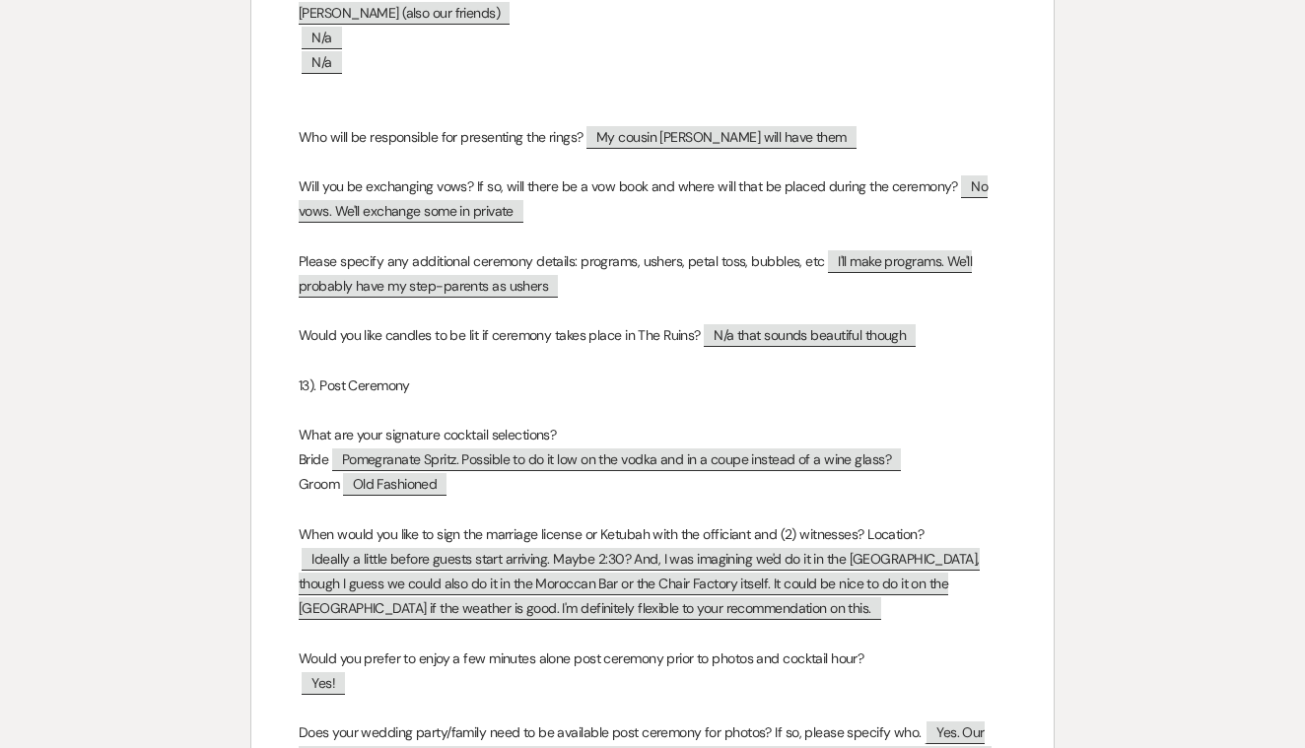
scroll to position [3998, 0]
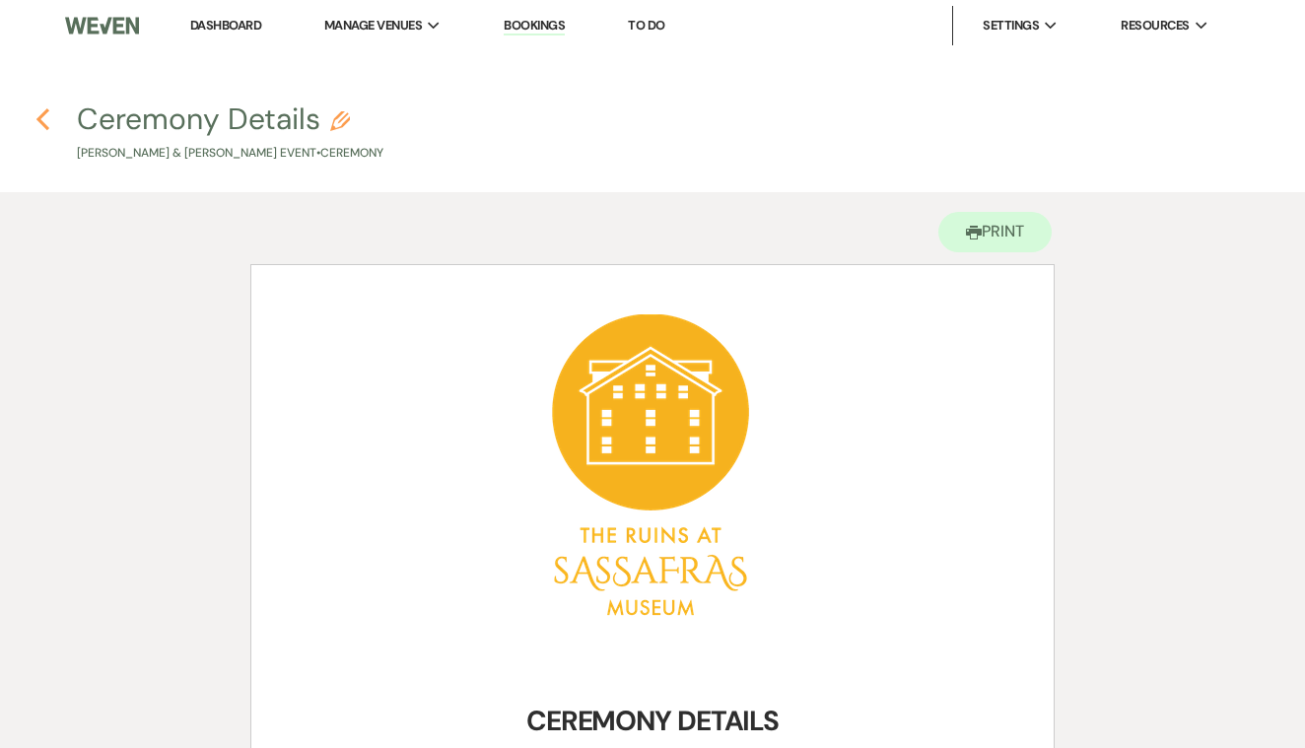
click at [36, 111] on icon "Previous" at bounding box center [42, 119] width 15 height 24
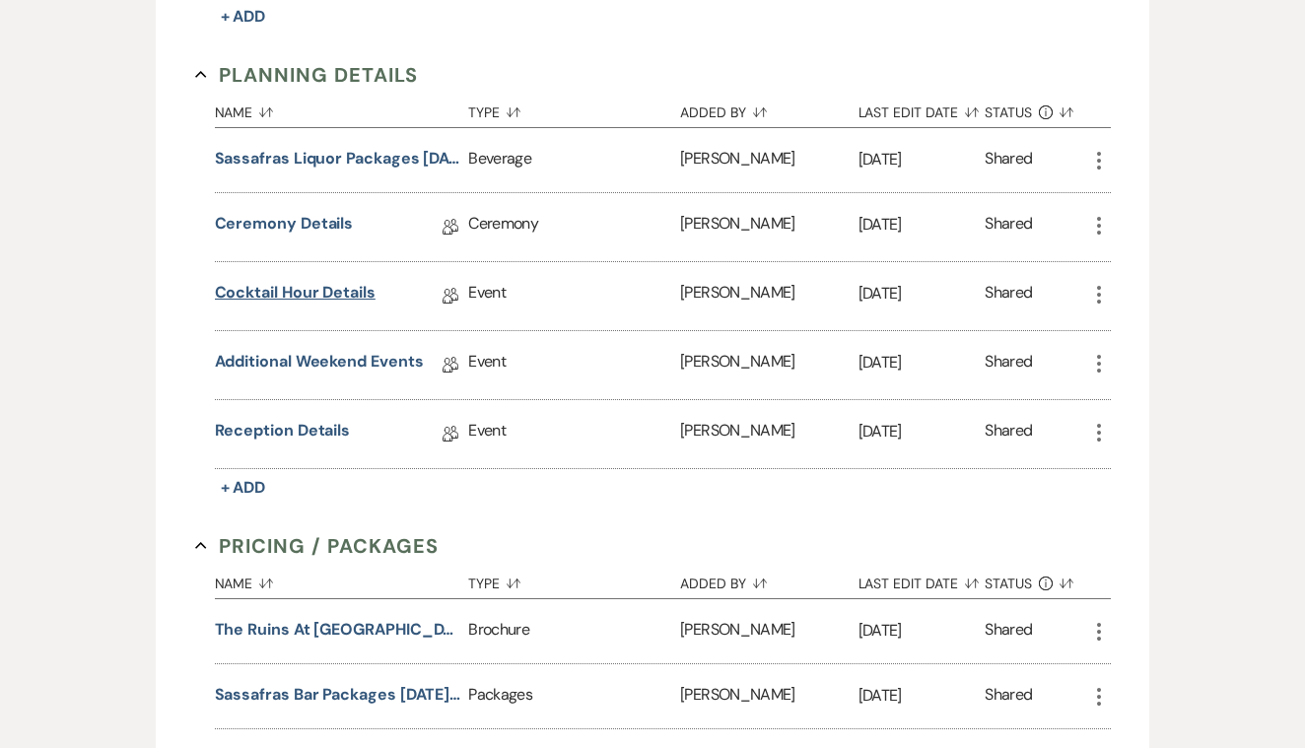
click at [323, 294] on link "Cocktail Hour Details" at bounding box center [295, 296] width 161 height 31
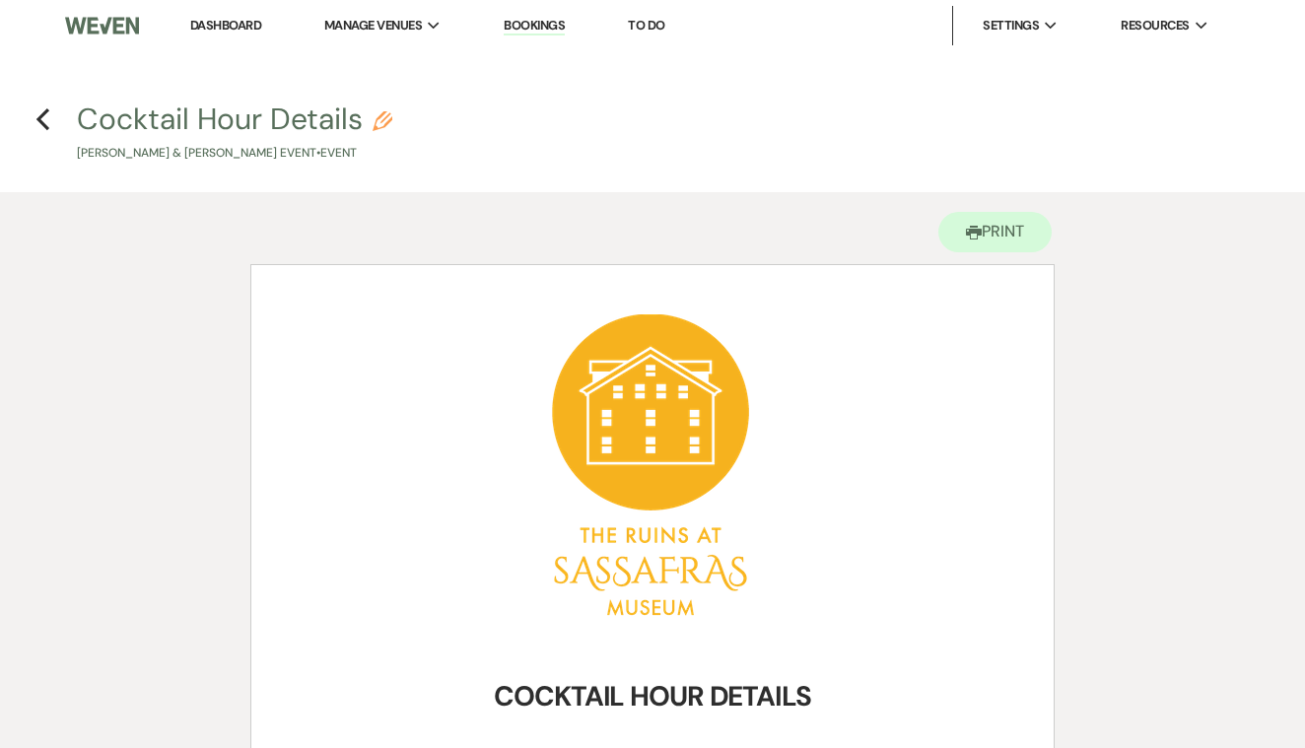
scroll to position [-1, 0]
click at [37, 109] on icon "Previous" at bounding box center [42, 119] width 15 height 24
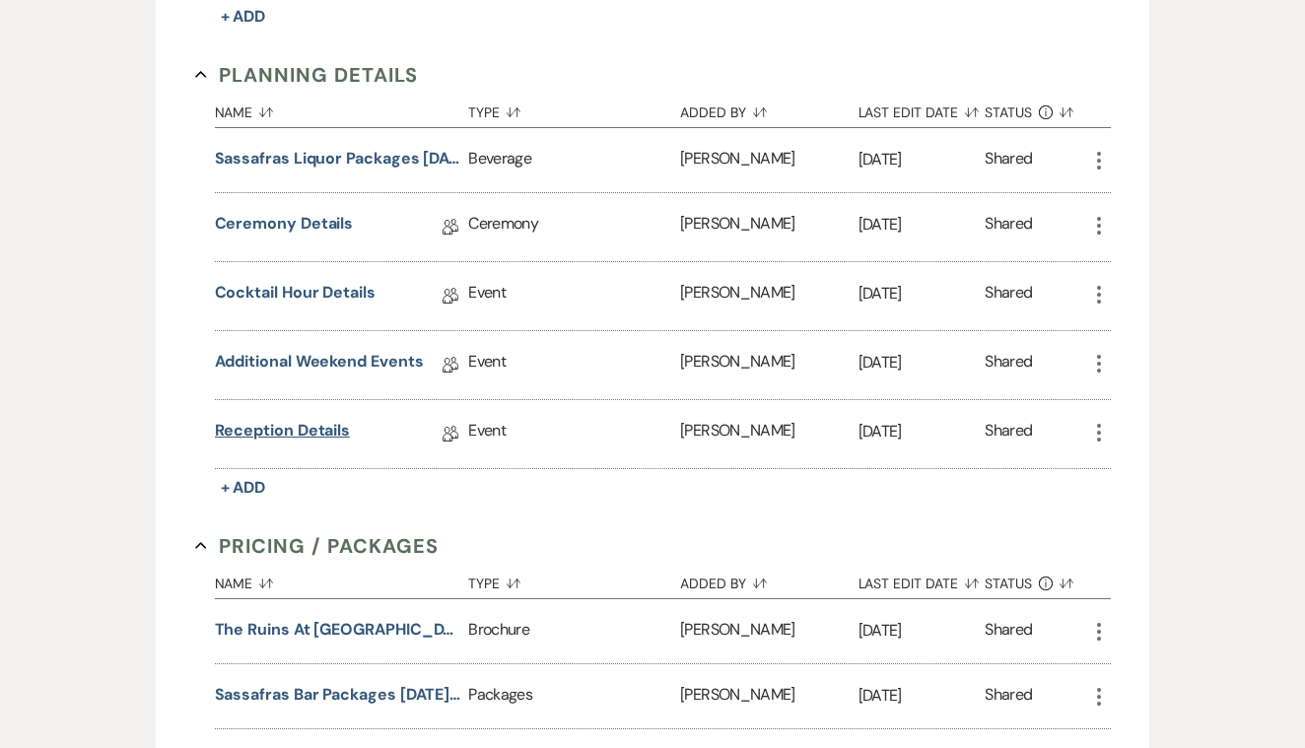
click at [326, 425] on link "Reception Details" at bounding box center [283, 434] width 136 height 31
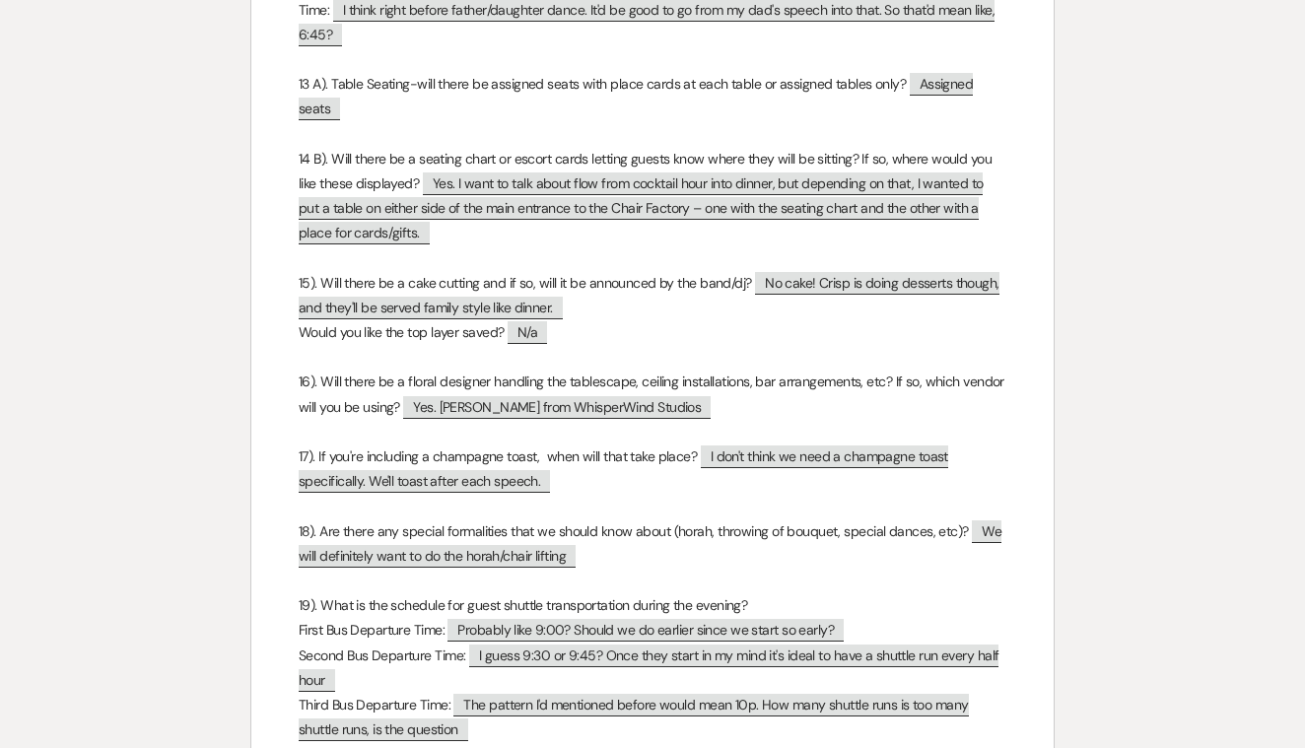
scroll to position [2563, 0]
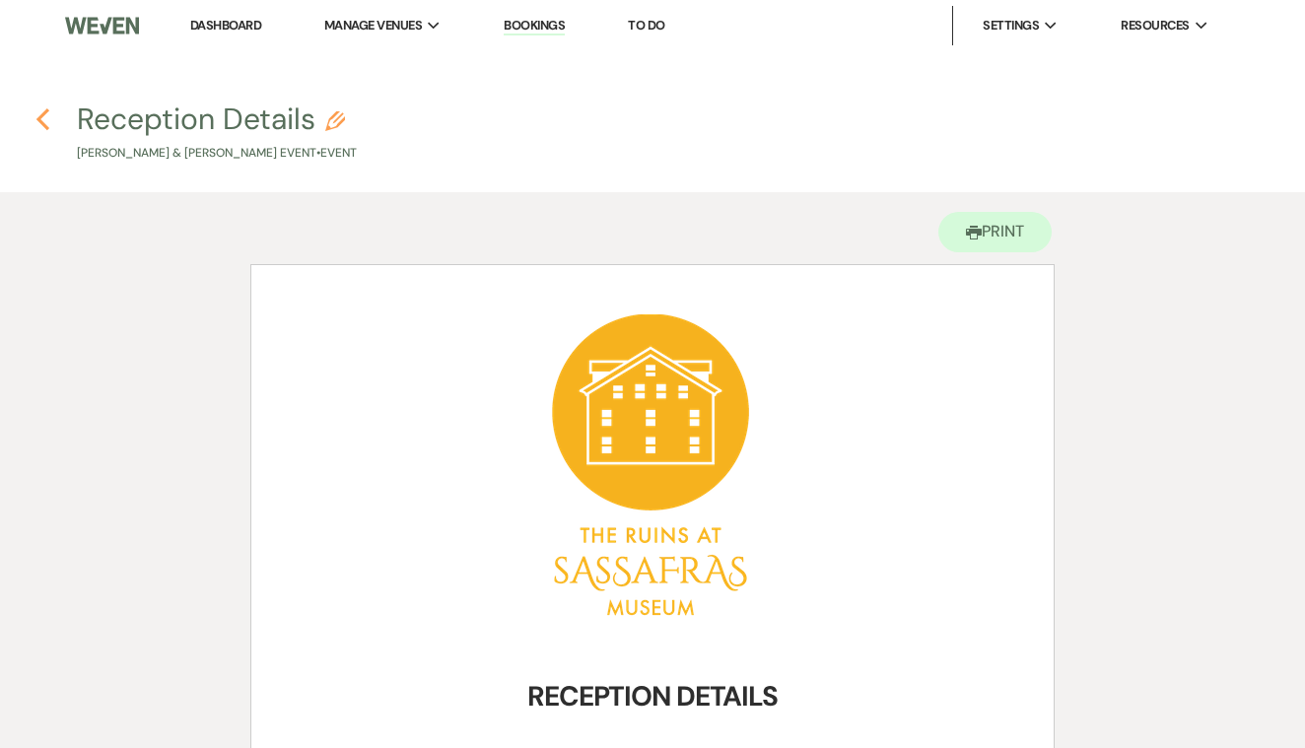
click at [43, 123] on use "button" at bounding box center [42, 119] width 13 height 22
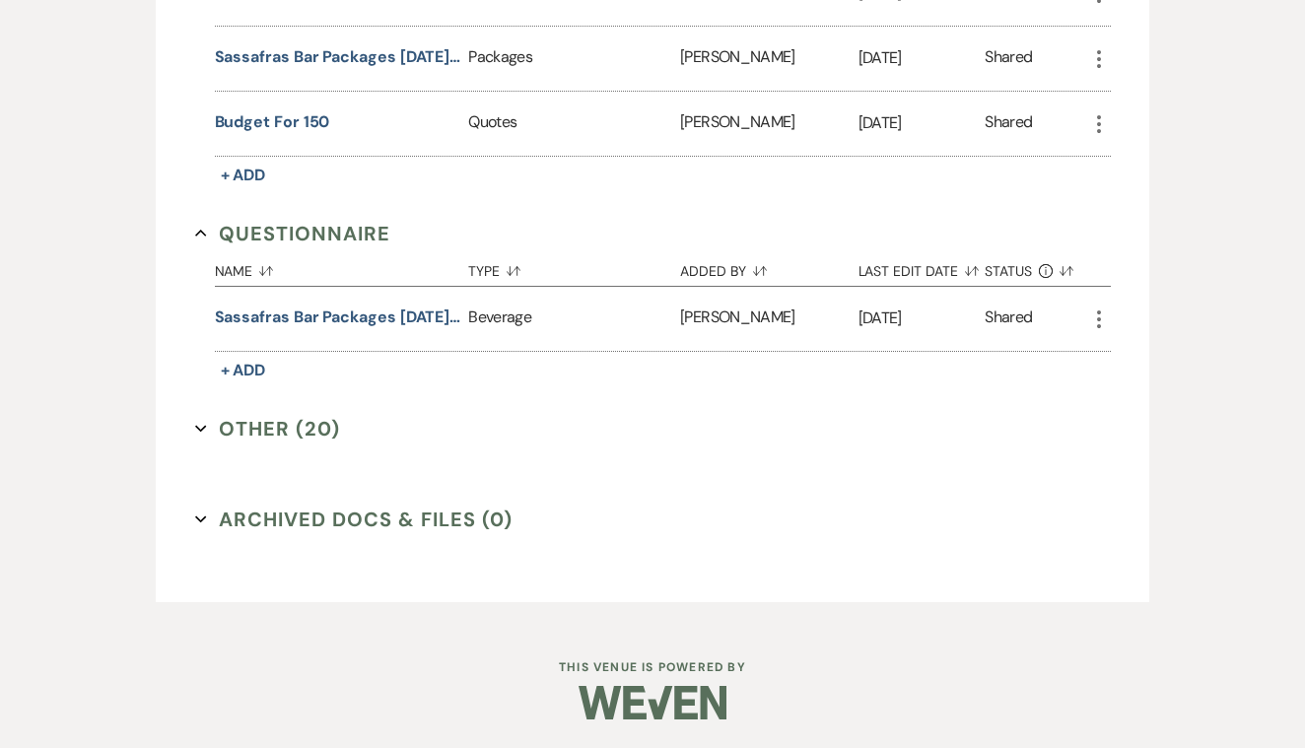
scroll to position [1515, 0]
click at [290, 423] on button "Other (20) Expand" at bounding box center [268, 430] width 146 height 30
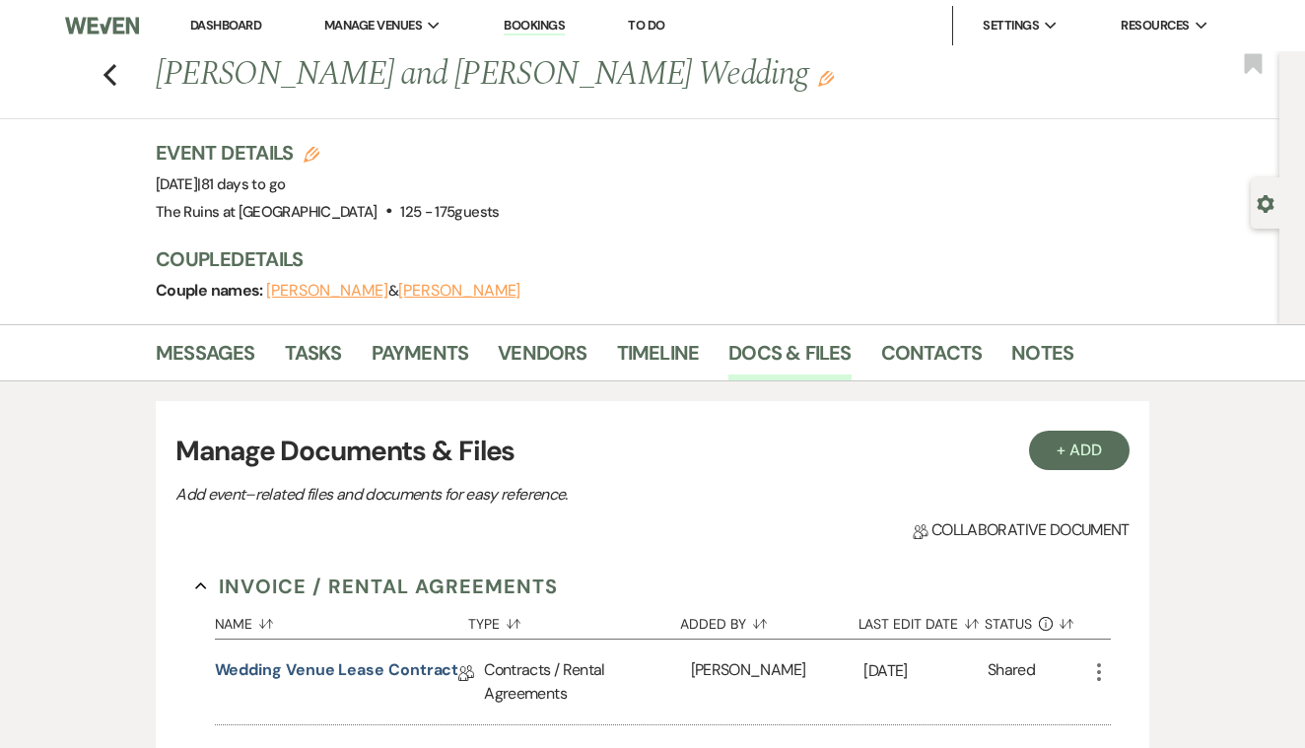
scroll to position [0, 0]
click at [109, 79] on use "button" at bounding box center [109, 75] width 13 height 22
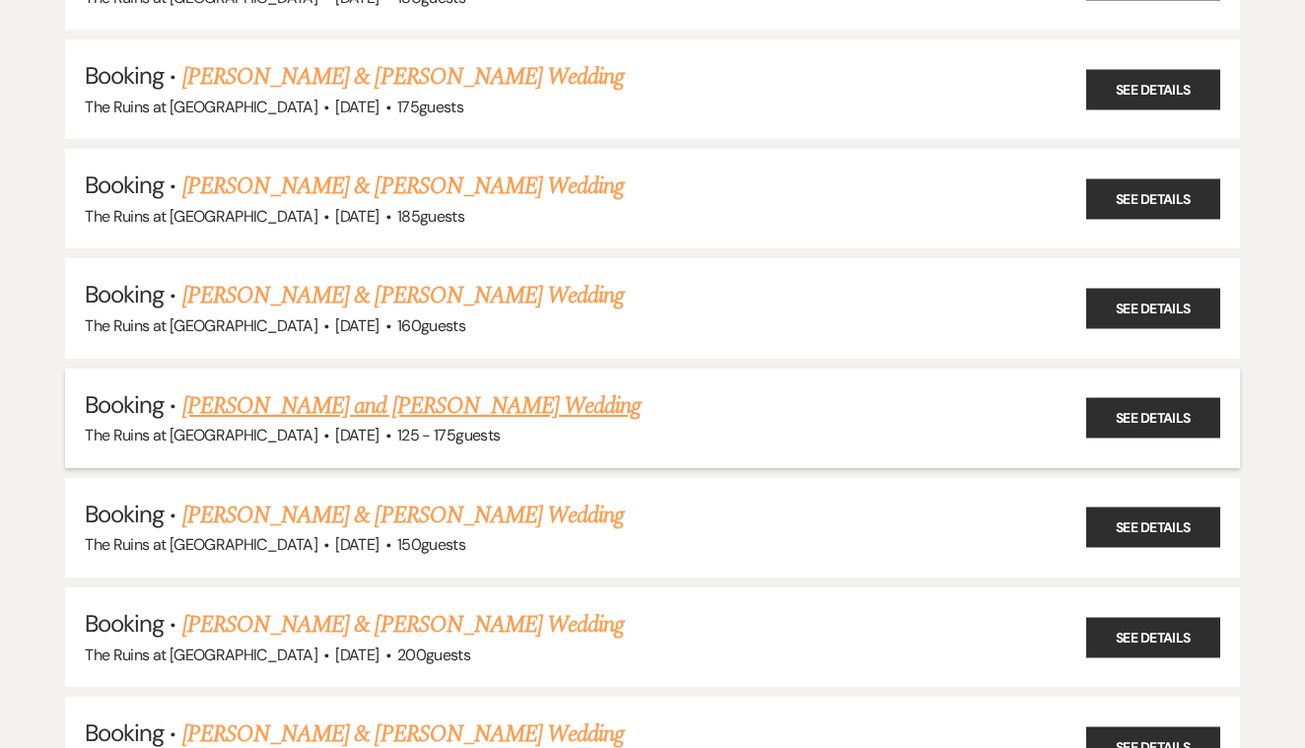
scroll to position [1104, 0]
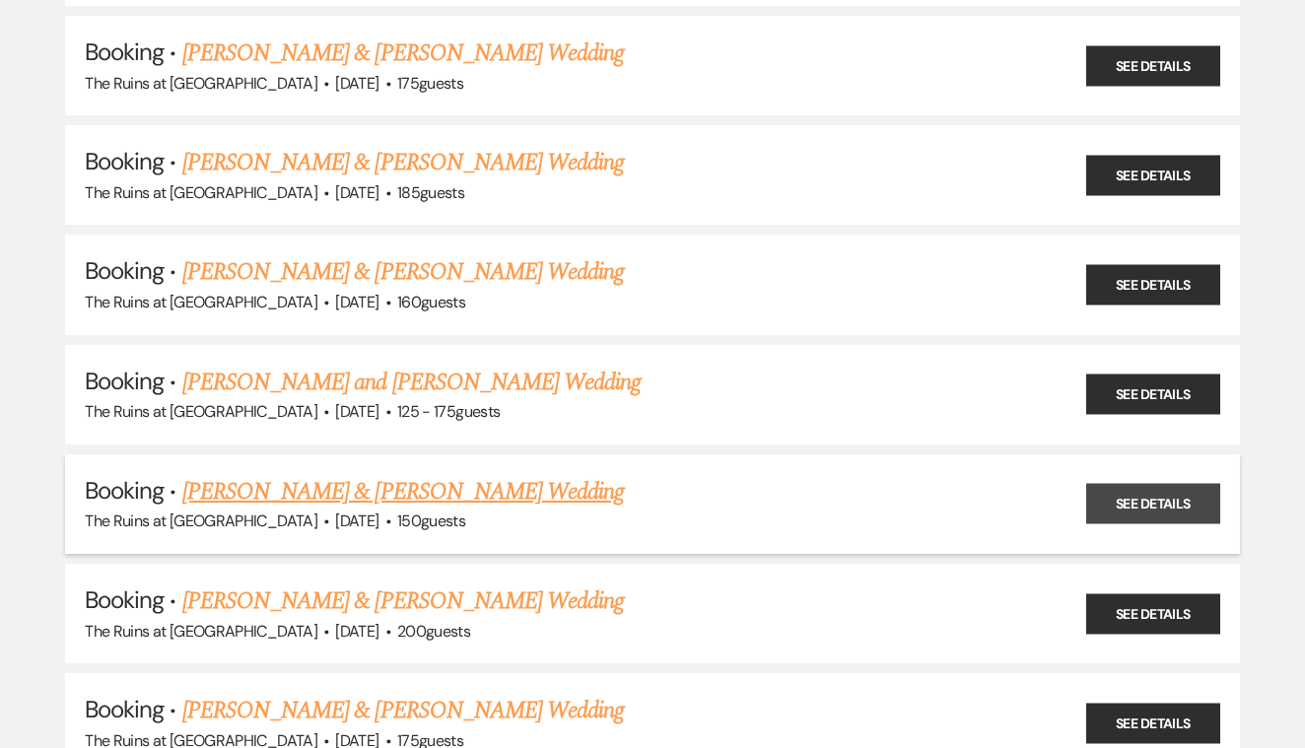
click at [1114, 484] on link "See Details" at bounding box center [1153, 504] width 134 height 40
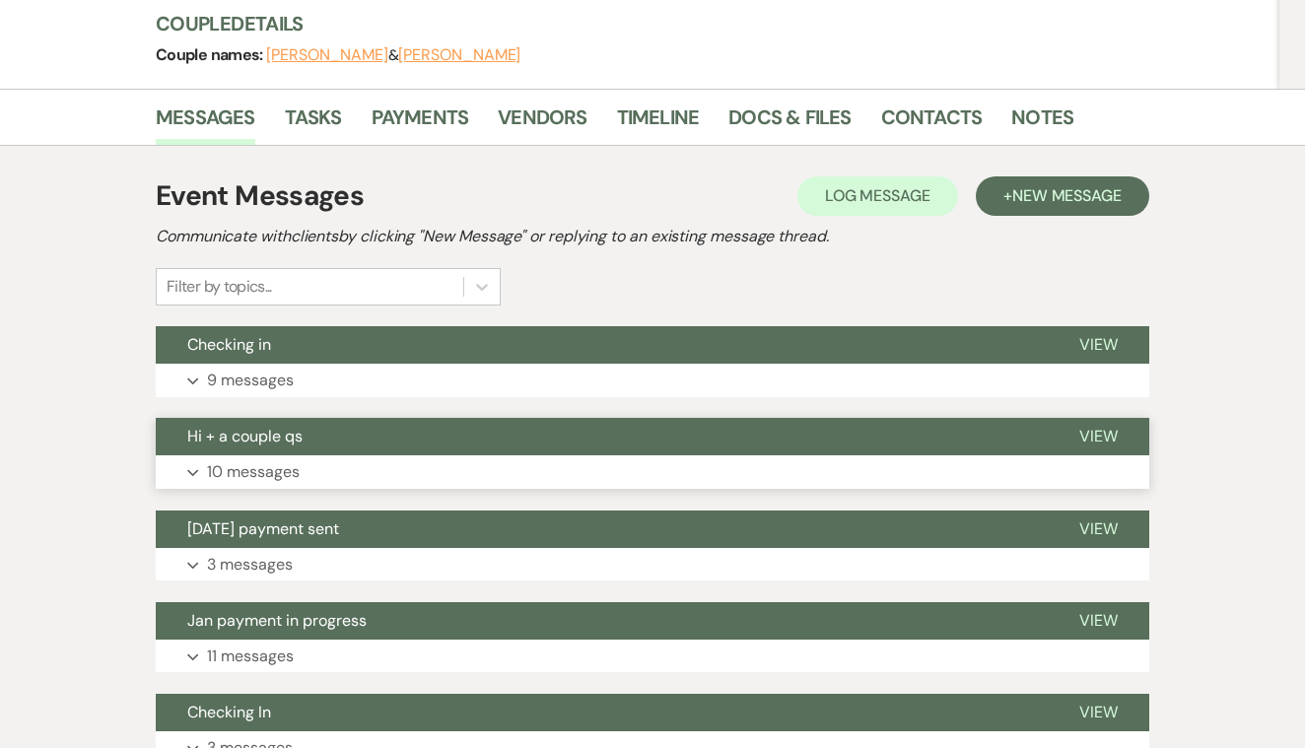
scroll to position [270, 0]
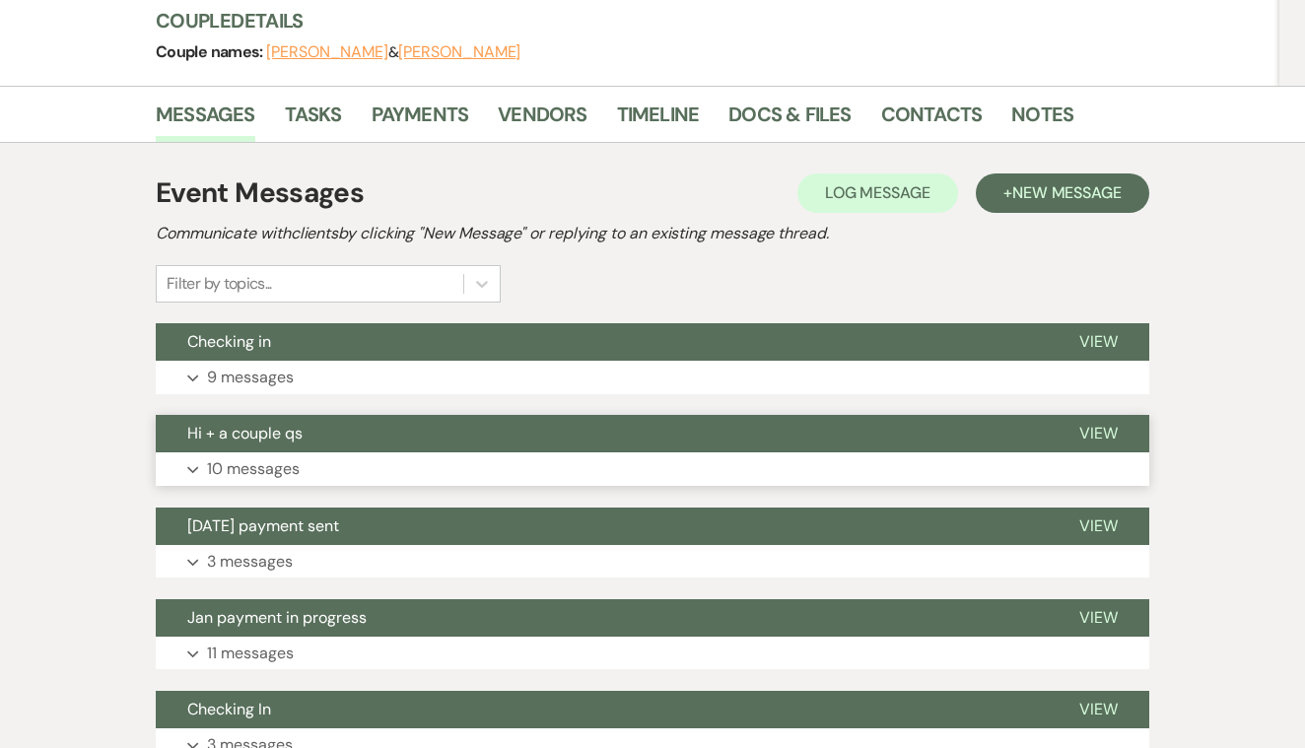
click at [1104, 428] on span "View" at bounding box center [1098, 433] width 38 height 21
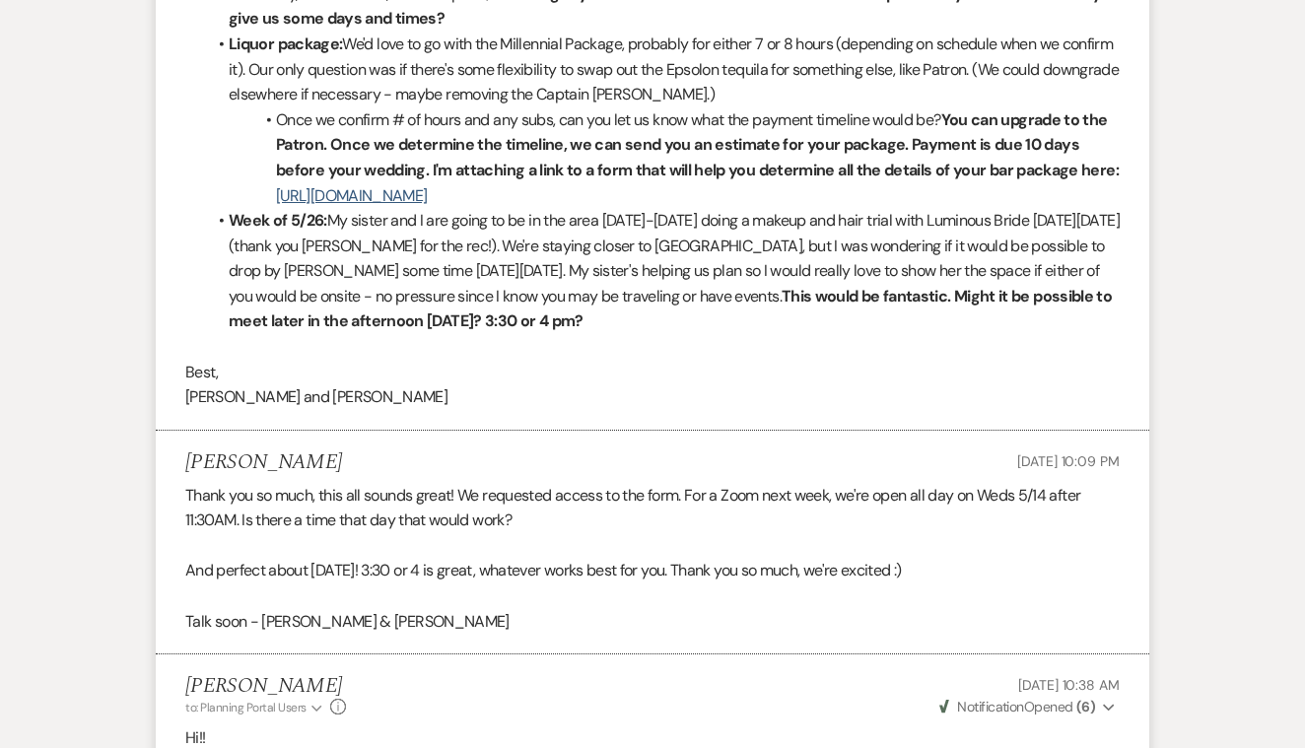
scroll to position [1491, 1]
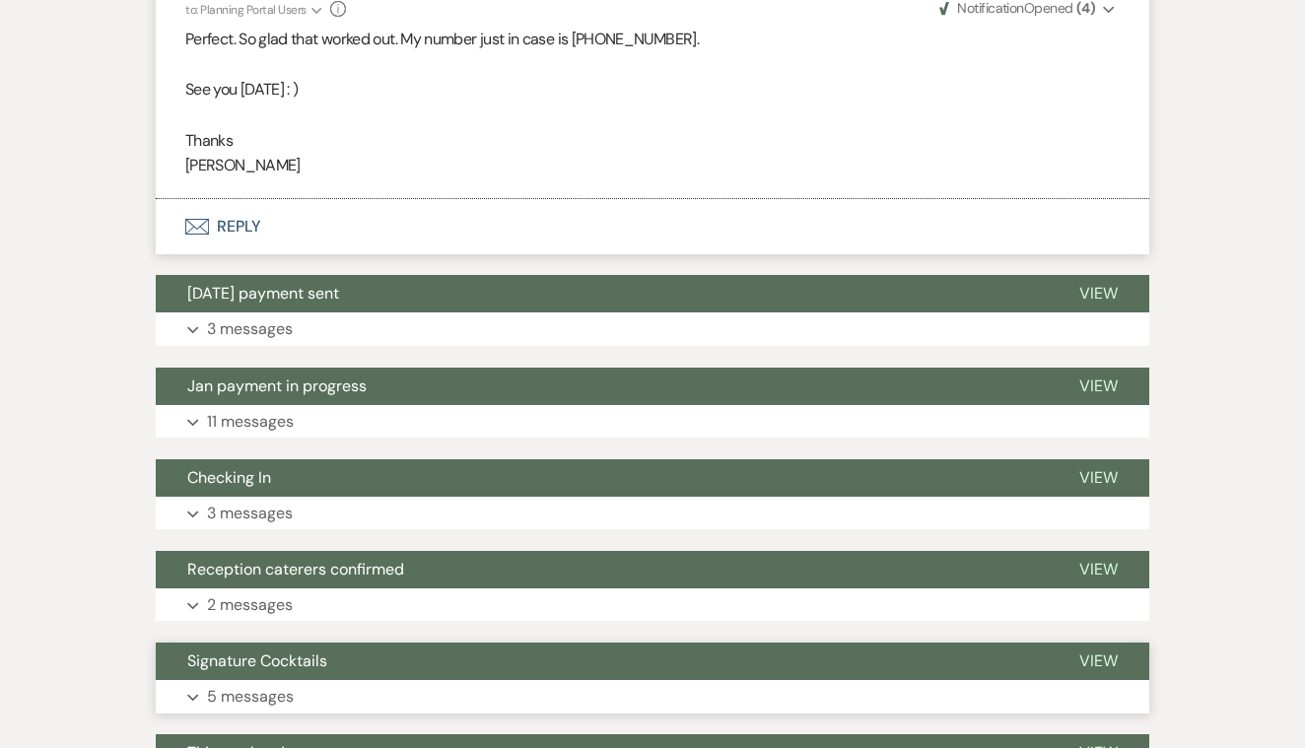
click at [1093, 651] on span "View" at bounding box center [1098, 661] width 38 height 21
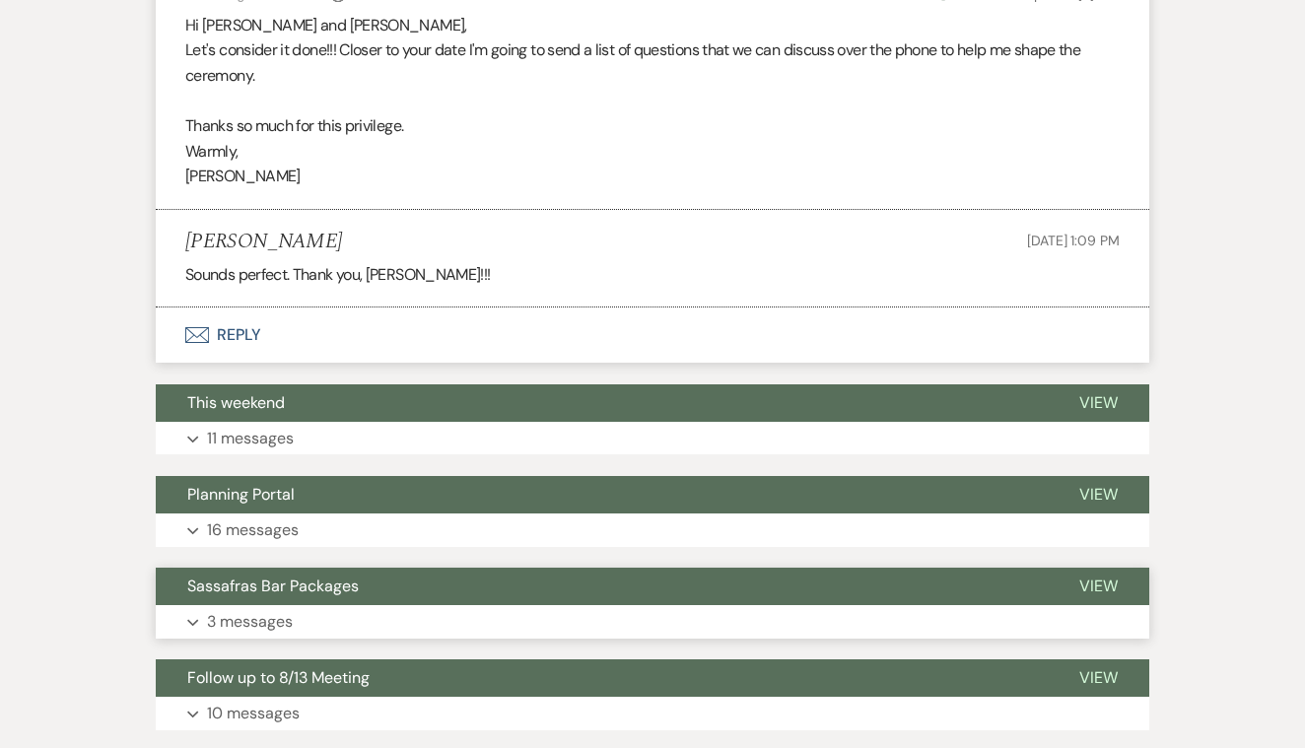
click at [1096, 576] on span "View" at bounding box center [1098, 586] width 38 height 21
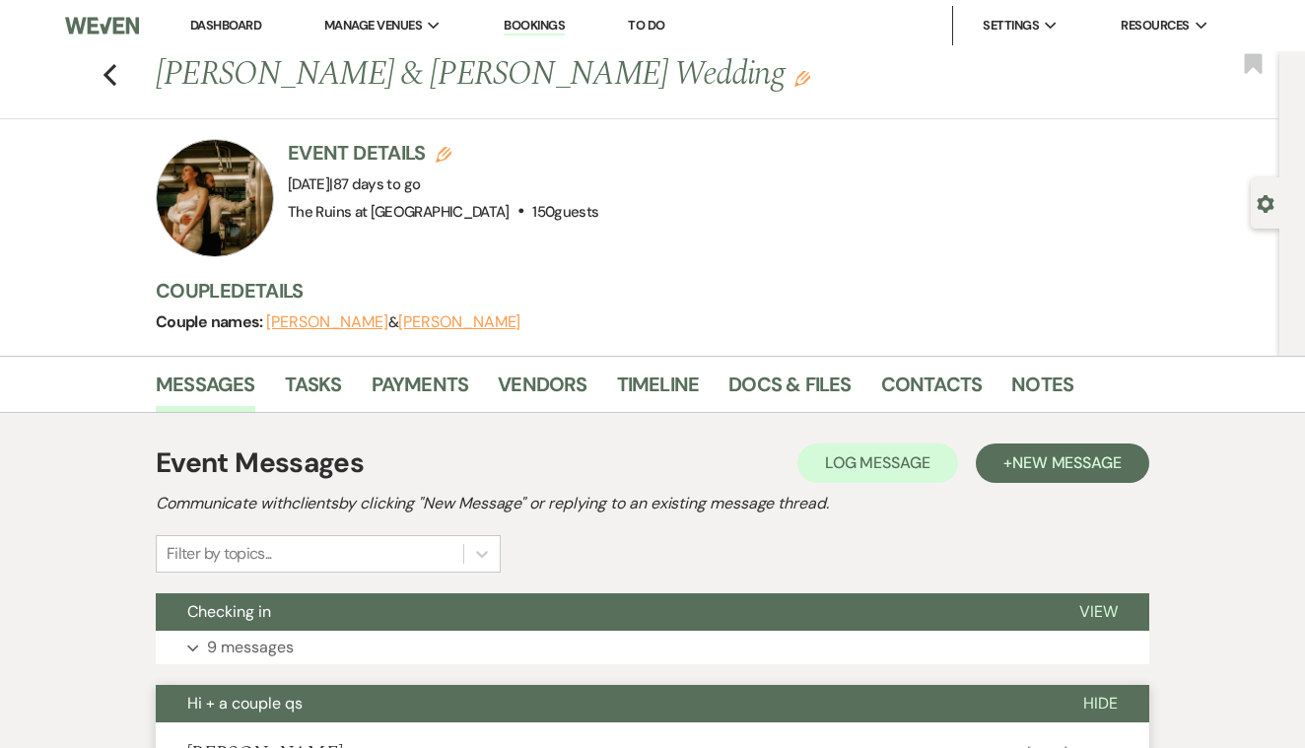
scroll to position [0, 0]
click at [769, 384] on link "Docs & Files" at bounding box center [789, 390] width 122 height 43
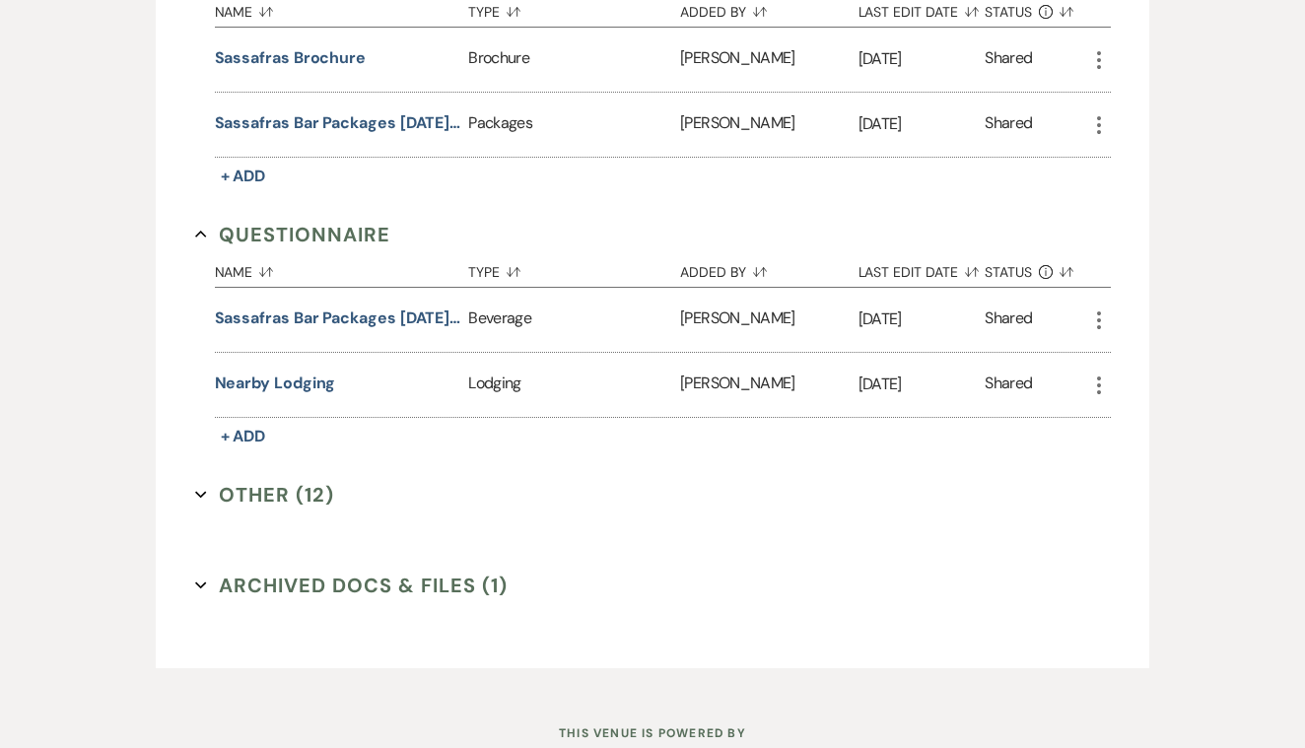
scroll to position [1206, 1]
click at [313, 484] on button "Other (12) Expand" at bounding box center [265, 494] width 140 height 30
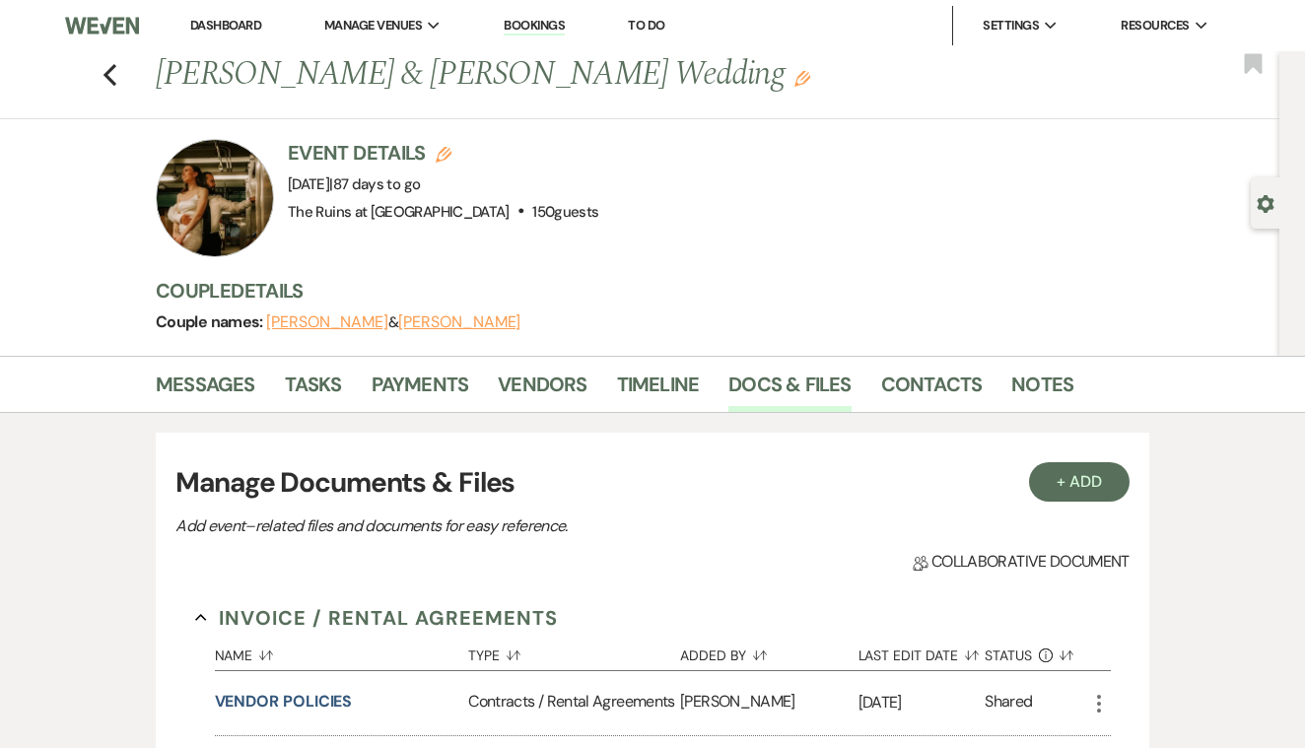
scroll to position [0, 0]
click at [554, 383] on link "Vendors" at bounding box center [542, 390] width 89 height 43
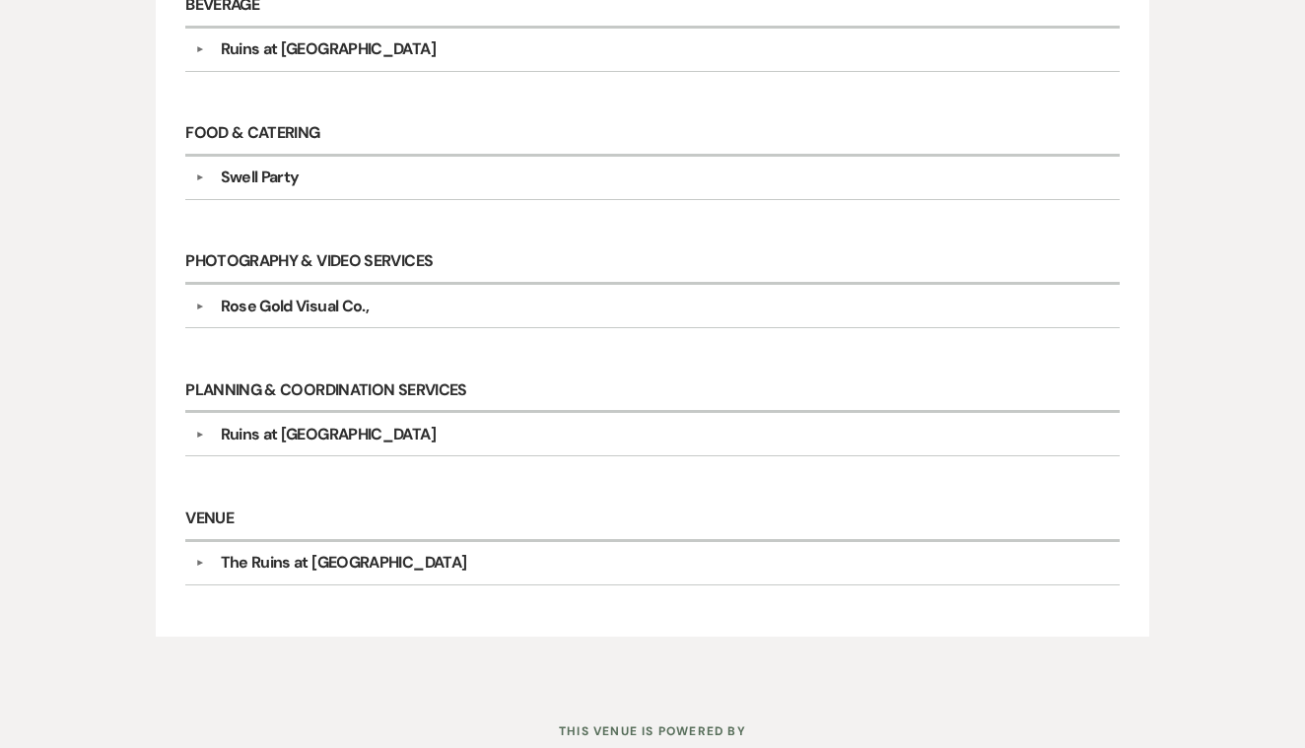
scroll to position [575, 0]
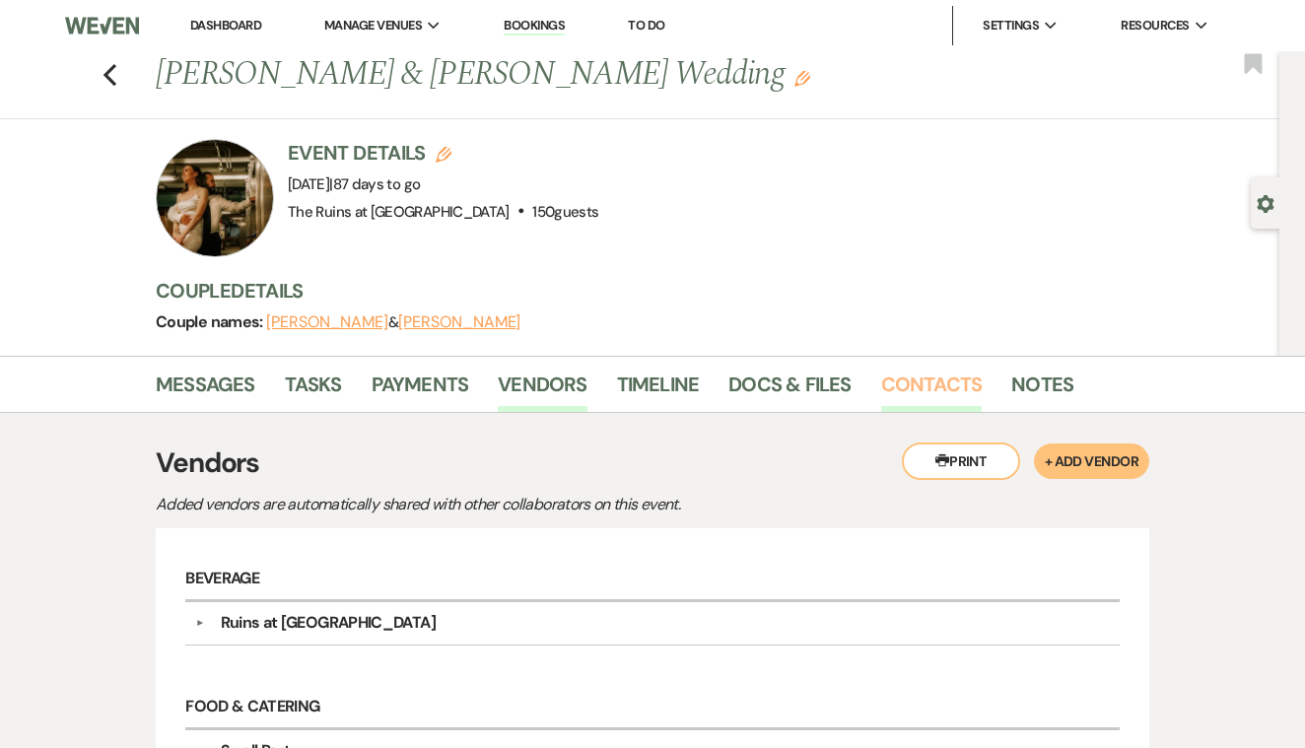
click at [930, 378] on link "Contacts" at bounding box center [932, 390] width 102 height 43
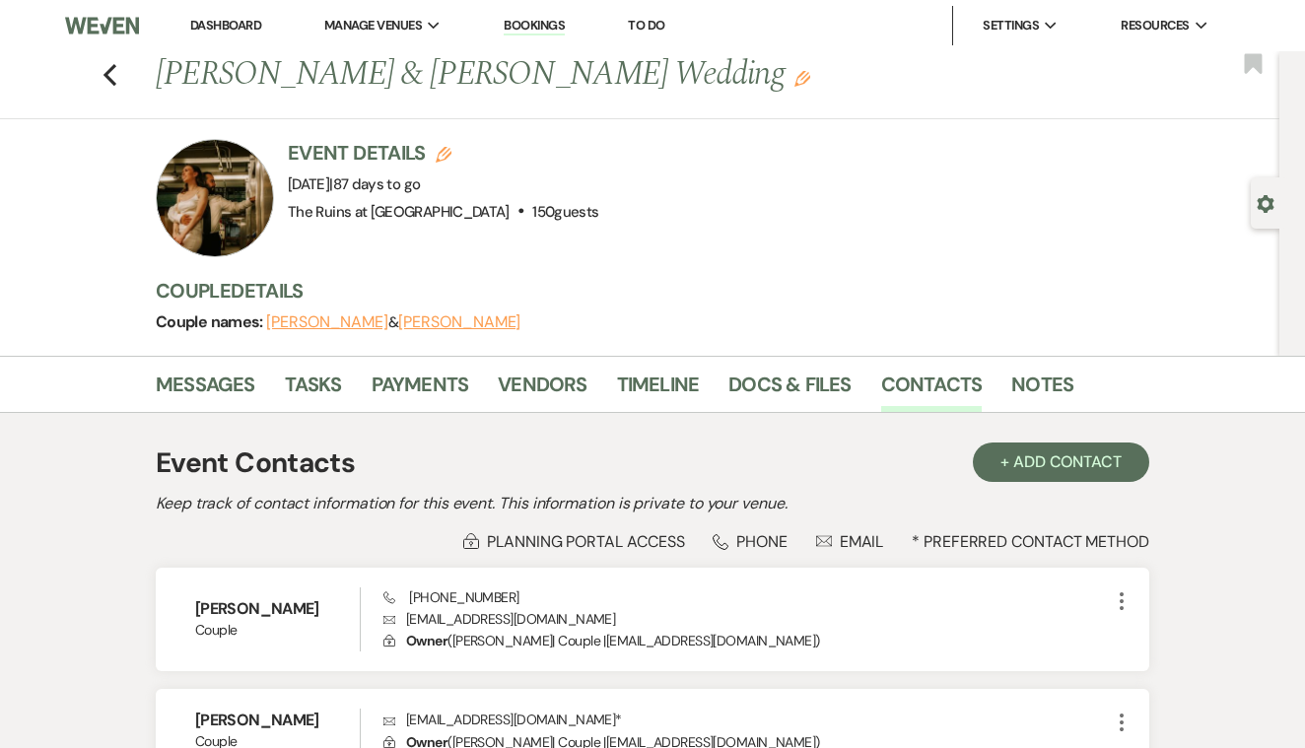
scroll to position [-2, 0]
click at [112, 72] on icon "Previous" at bounding box center [110, 75] width 15 height 24
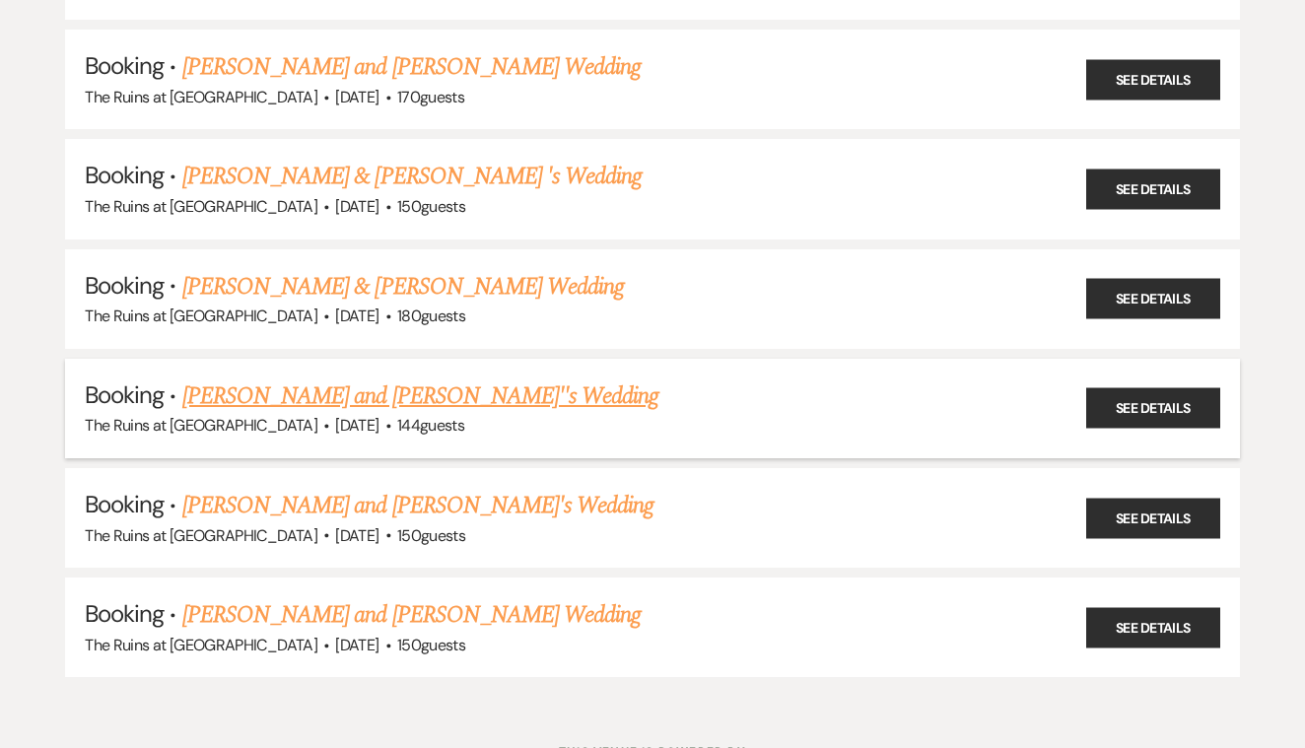
scroll to position [4045, 0]
